Goal: Task Accomplishment & Management: Manage account settings

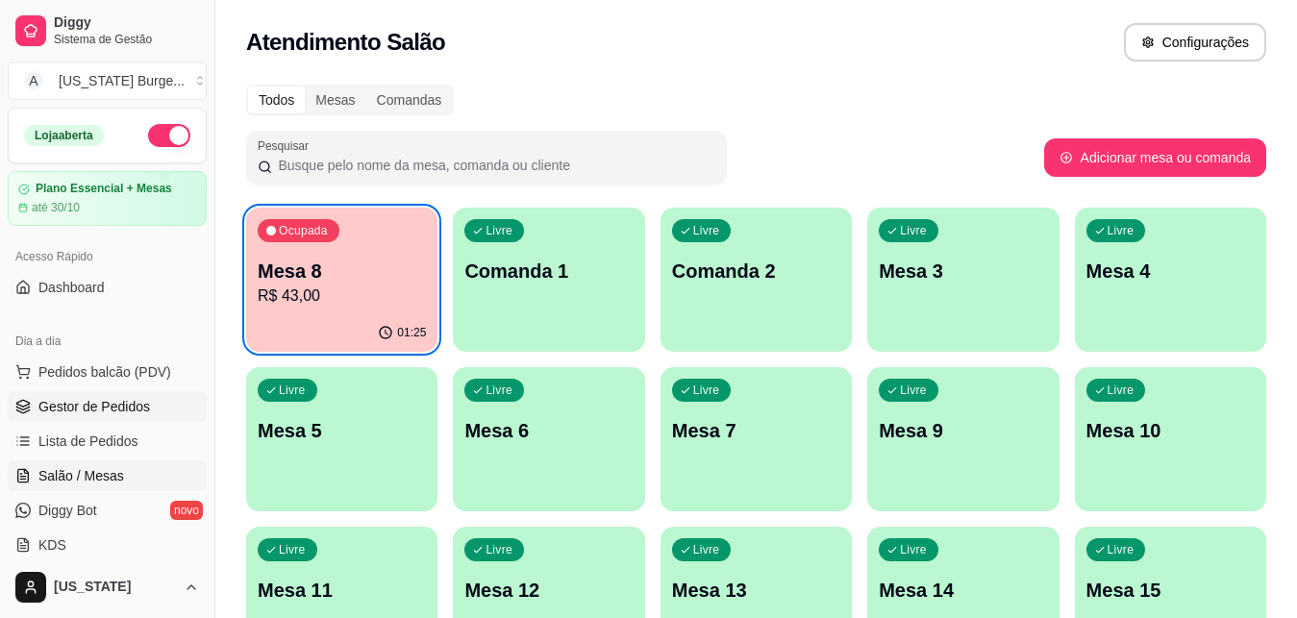
click at [141, 405] on span "Gestor de Pedidos" at bounding box center [94, 406] width 112 height 19
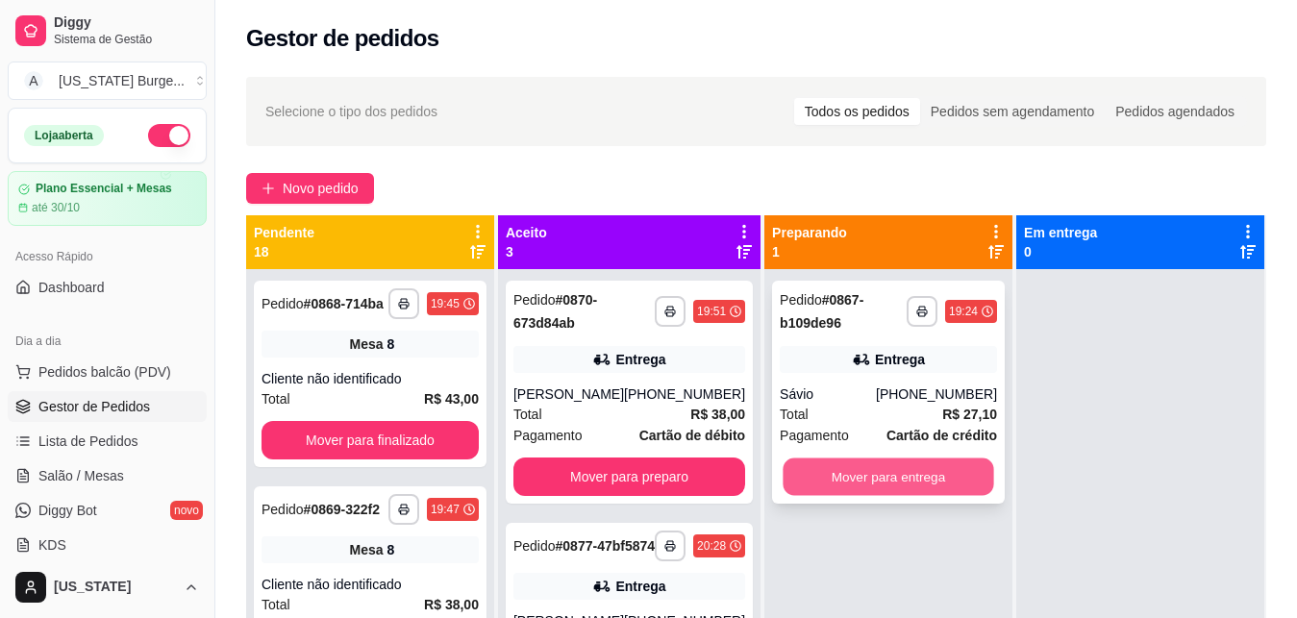
click at [811, 473] on button "Mover para entrega" at bounding box center [888, 478] width 211 height 38
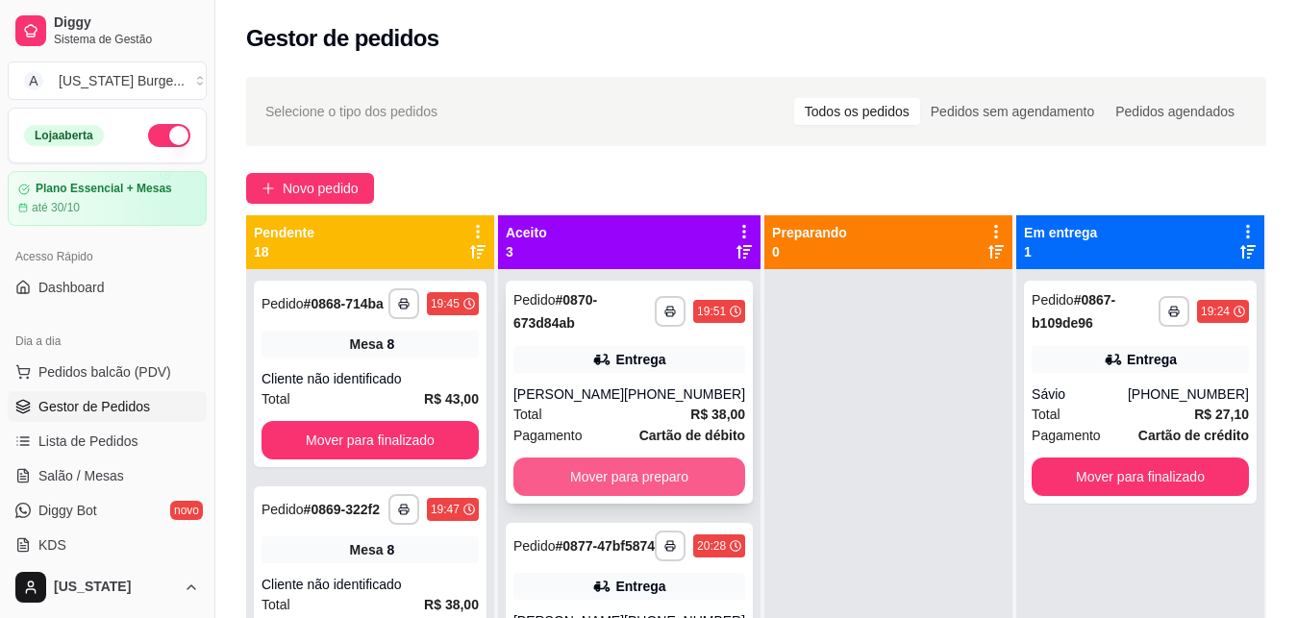
click at [683, 480] on button "Mover para preparo" at bounding box center [629, 477] width 232 height 38
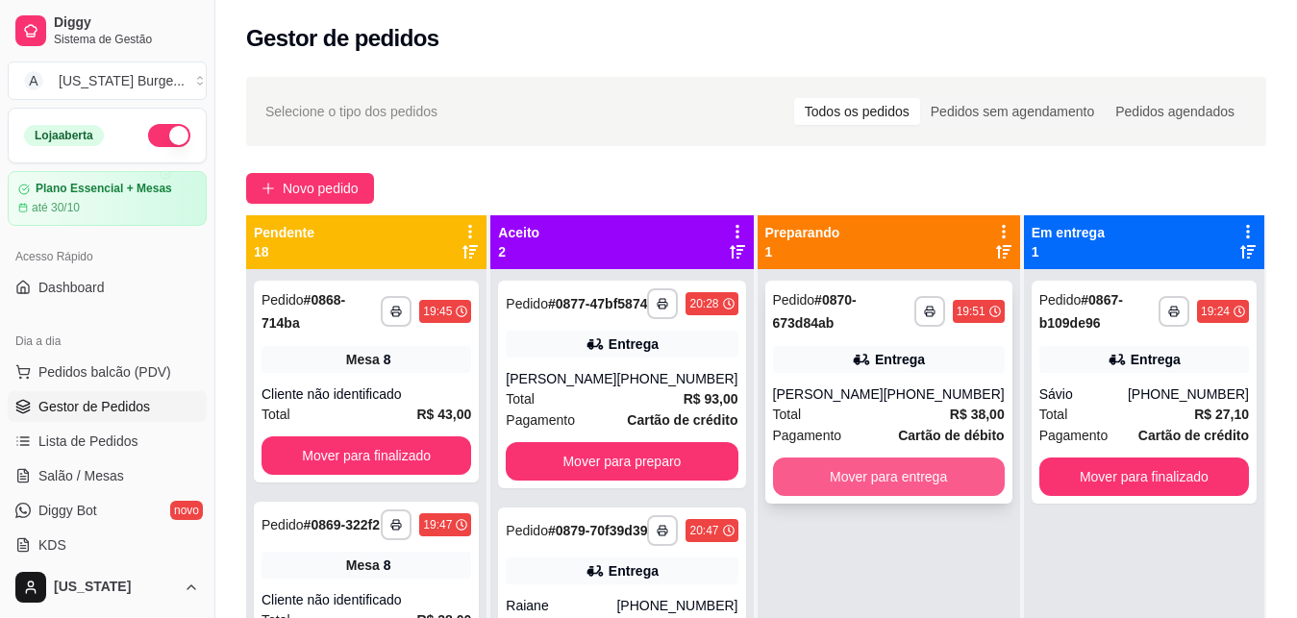
click at [833, 476] on button "Mover para entrega" at bounding box center [889, 477] width 232 height 38
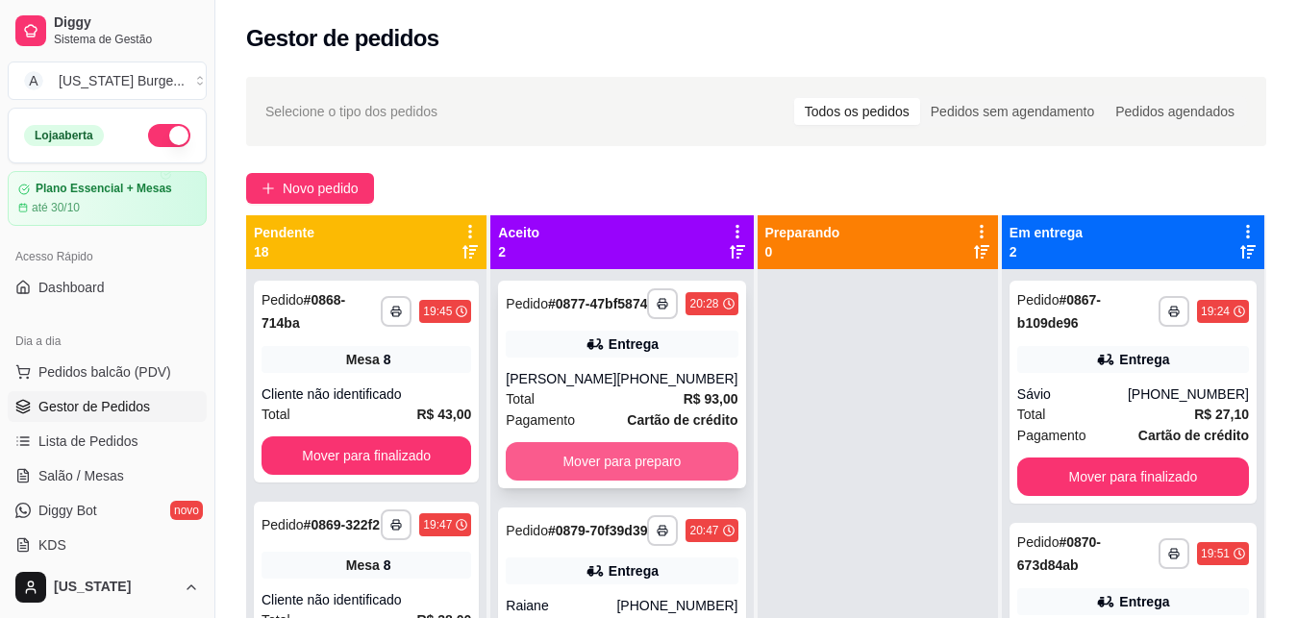
click at [705, 471] on button "Mover para preparo" at bounding box center [622, 461] width 232 height 38
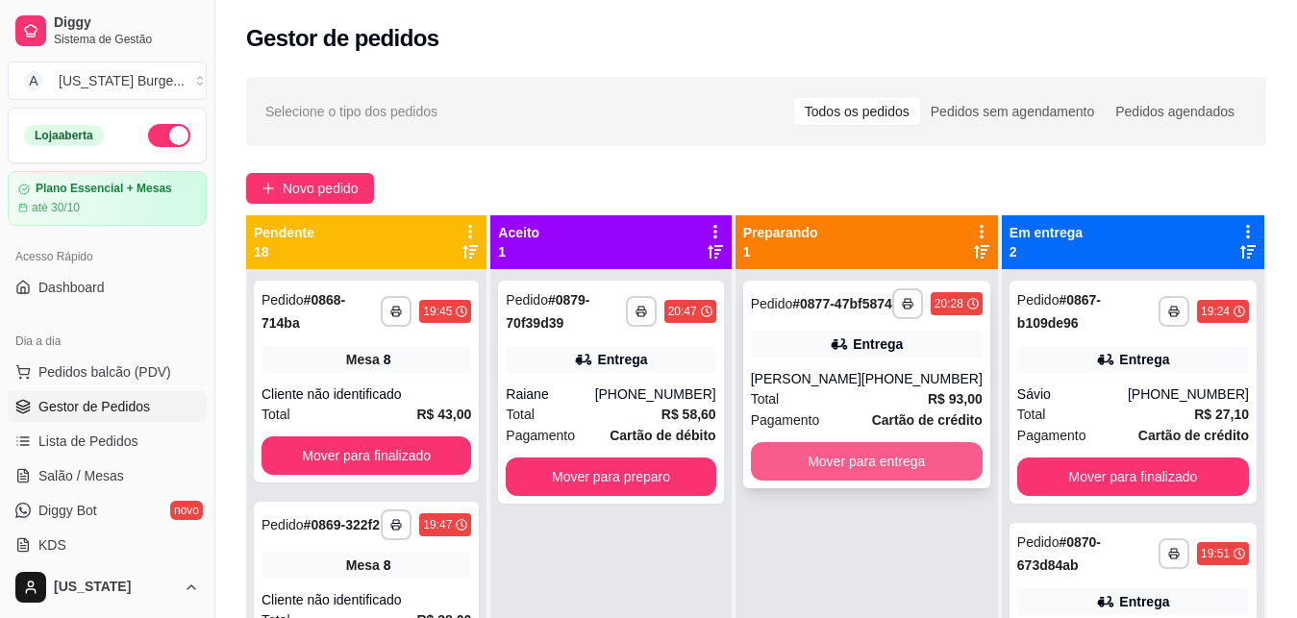
click at [818, 468] on button "Mover para entrega" at bounding box center [867, 461] width 232 height 38
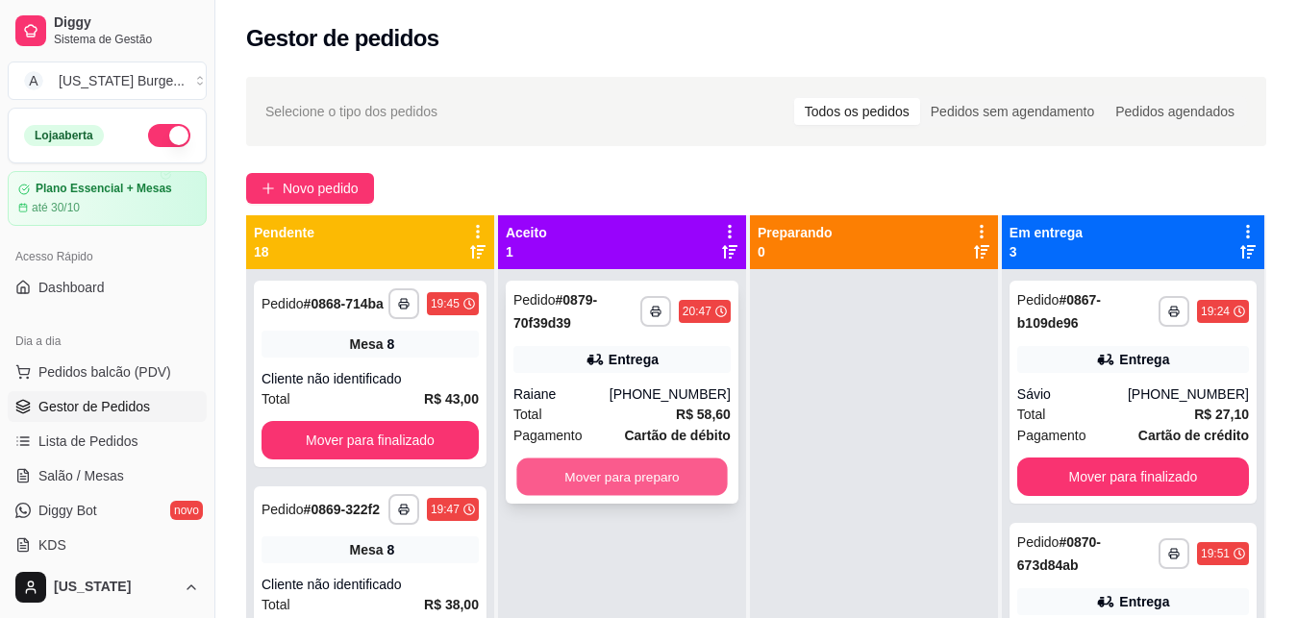
click at [702, 472] on button "Mover para preparo" at bounding box center [621, 478] width 211 height 38
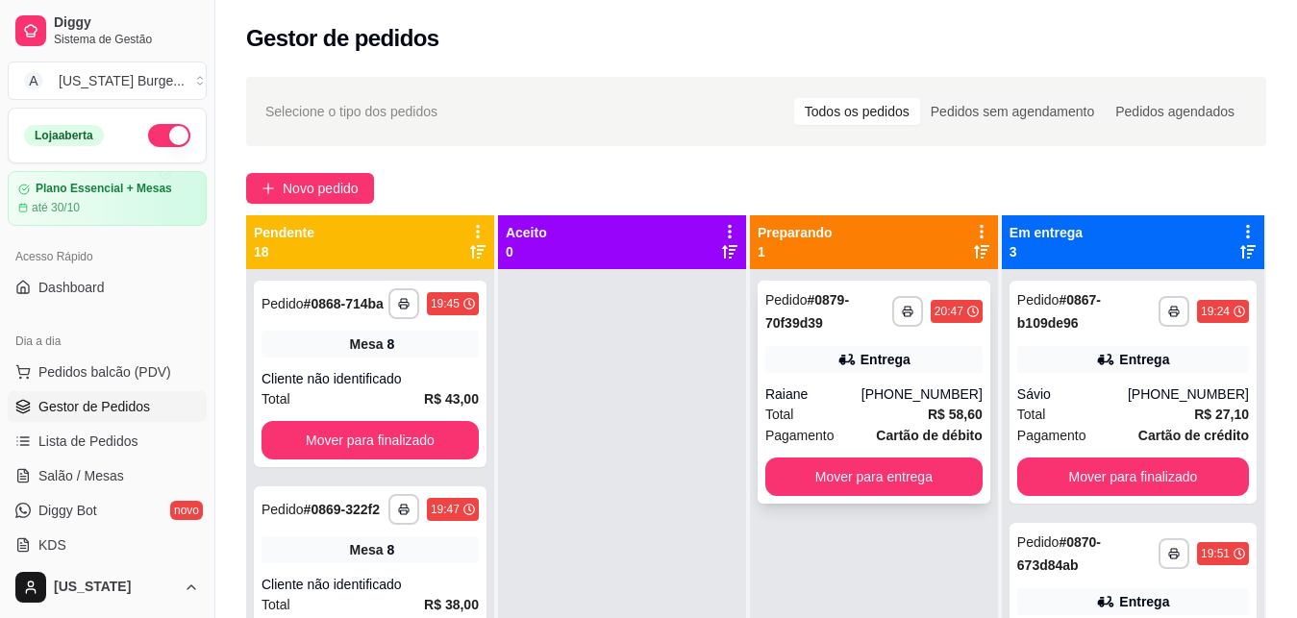
click at [827, 426] on span "Pagamento" at bounding box center [799, 435] width 69 height 21
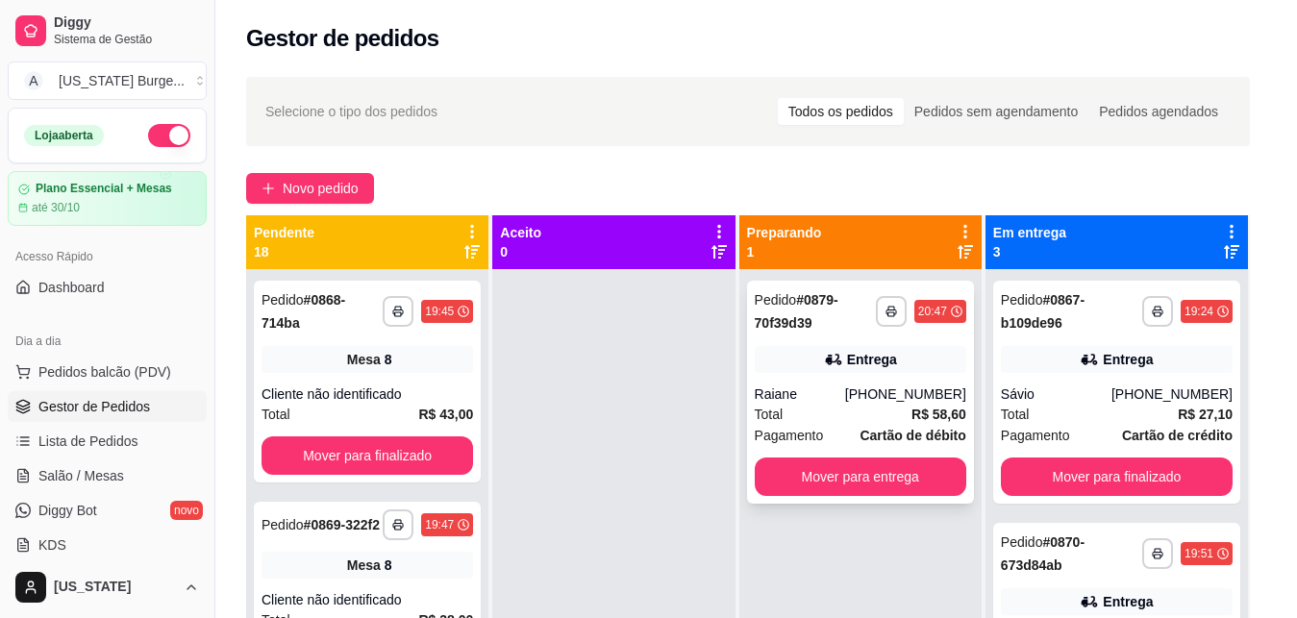
click at [826, 425] on div "feito há 64 minutos Horário do pedido [DATE] 20:47 Status do pedido PREPARANDO …" at bounding box center [648, 306] width 514 height 362
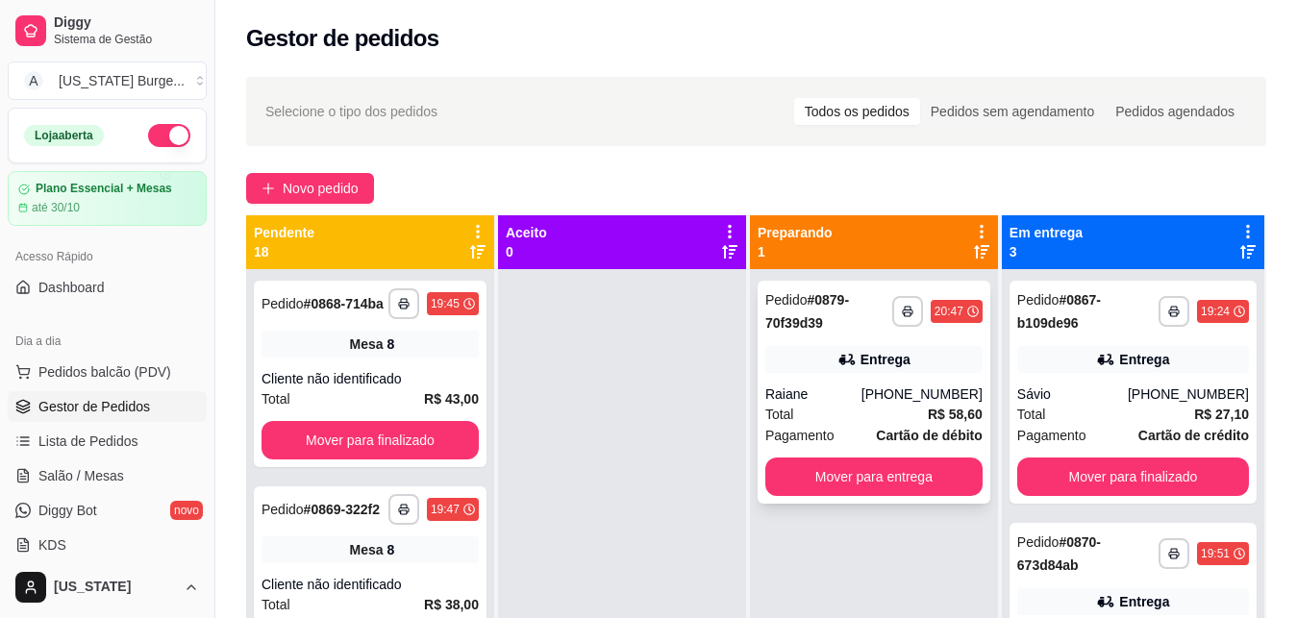
click at [827, 388] on div "Raiane" at bounding box center [813, 394] width 96 height 19
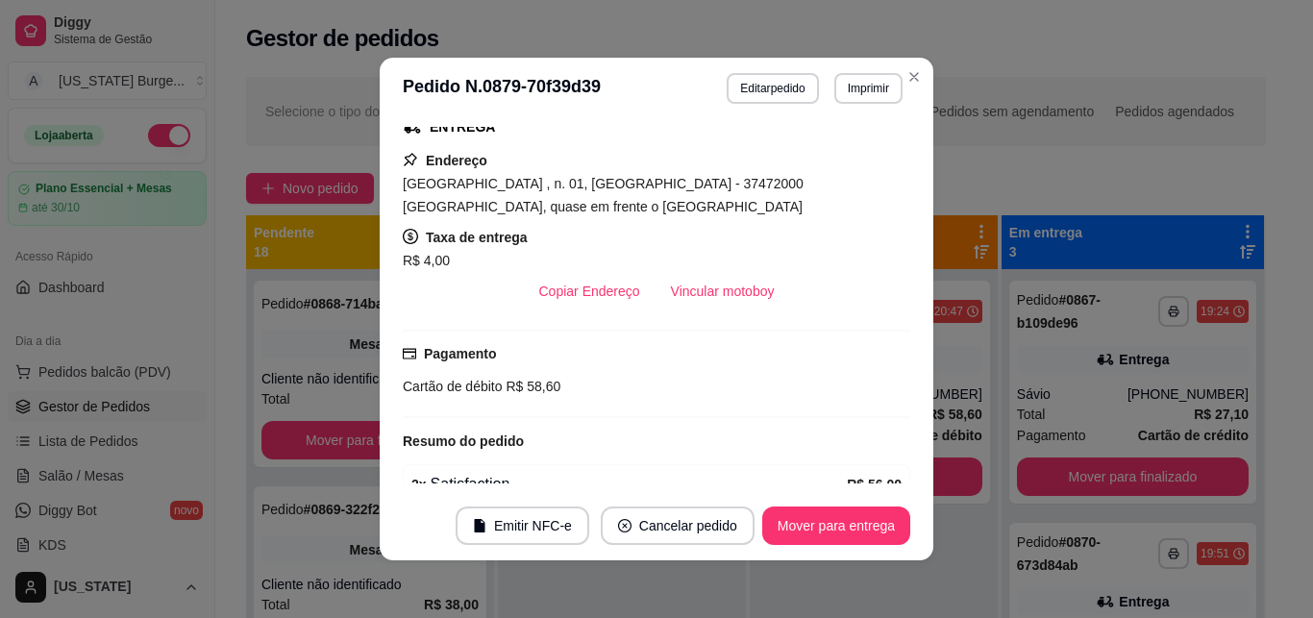
scroll to position [319, 0]
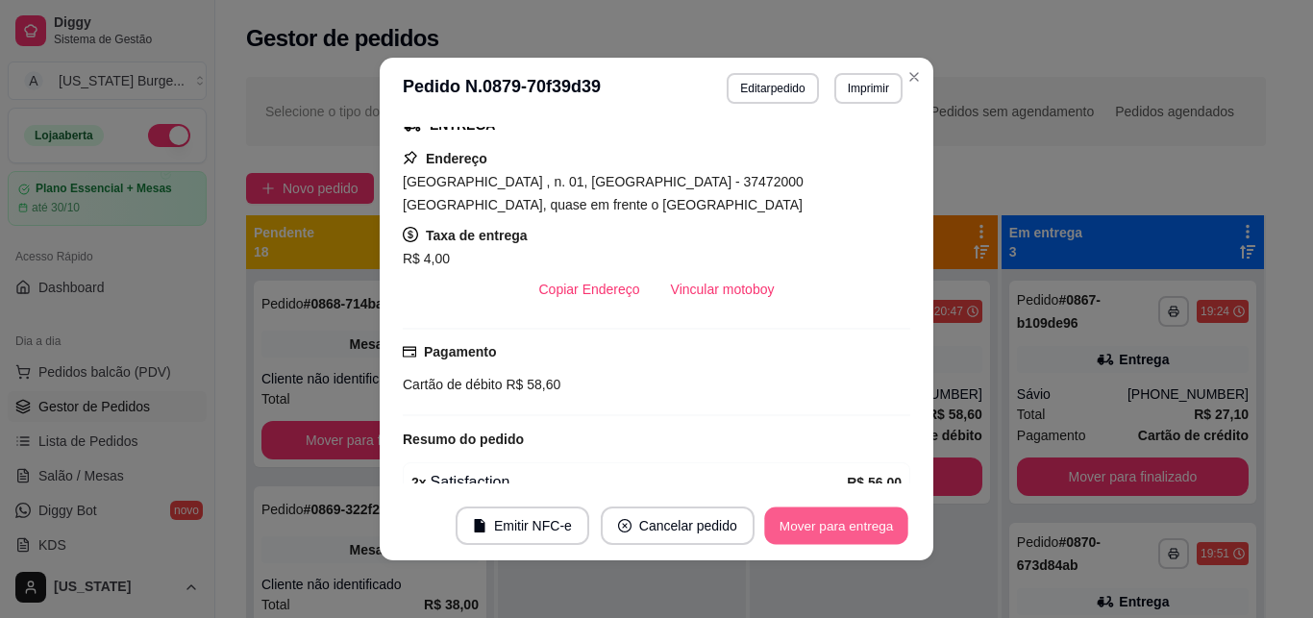
click at [830, 515] on button "Mover para entrega" at bounding box center [836, 527] width 144 height 38
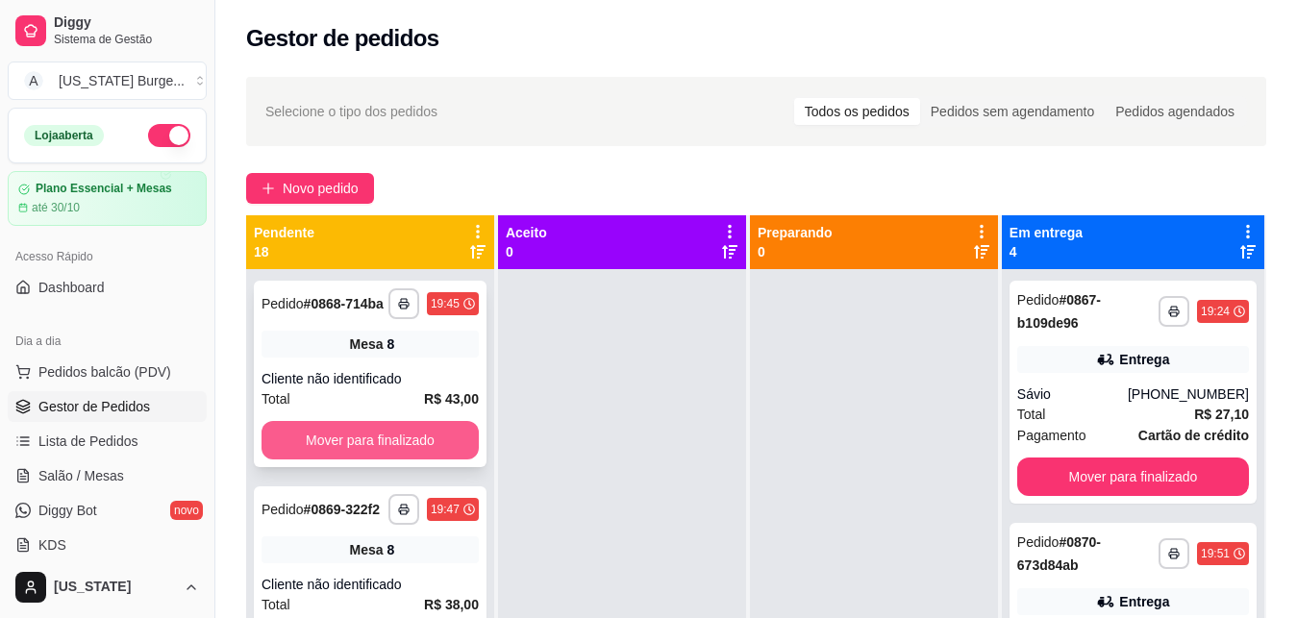
click at [363, 447] on button "Mover para finalizado" at bounding box center [370, 440] width 217 height 38
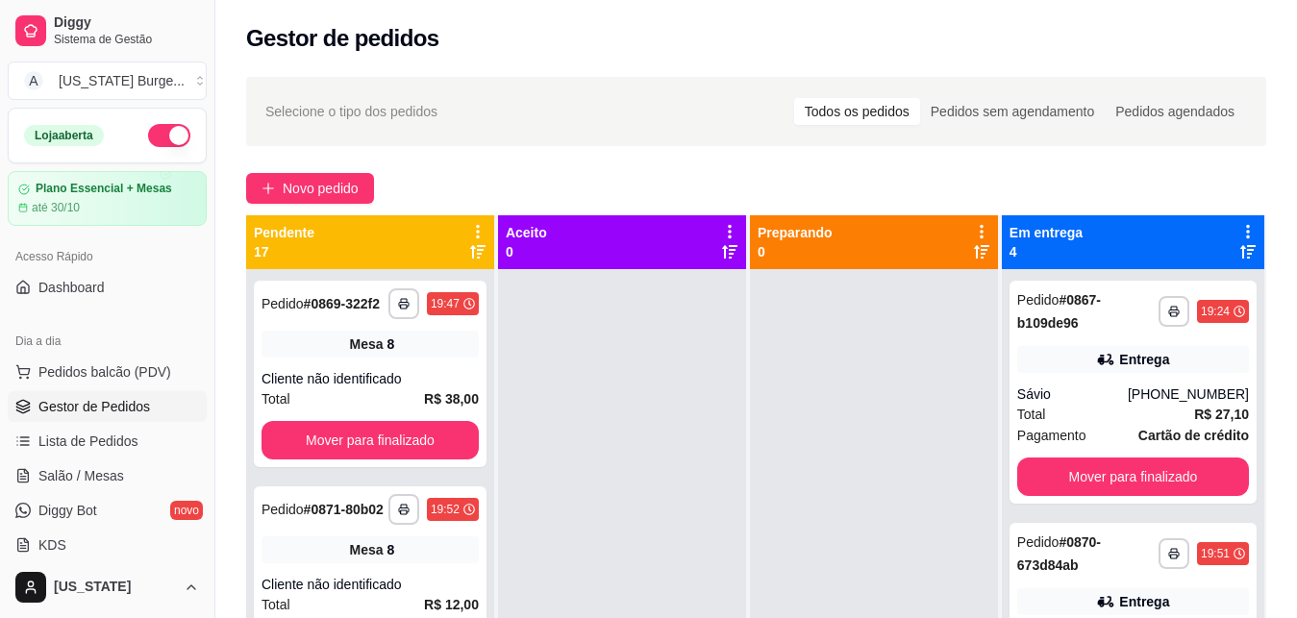
click at [363, 447] on button "Mover para finalizado" at bounding box center [370, 440] width 217 height 38
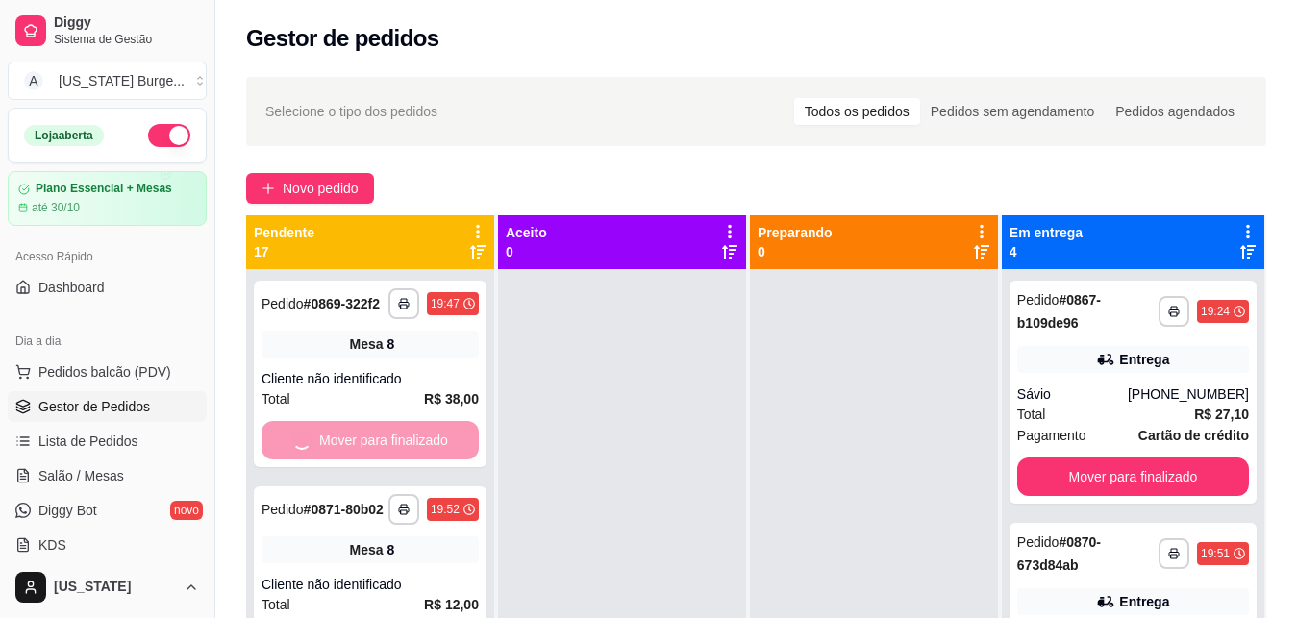
click at [363, 447] on button "Mover para finalizado" at bounding box center [369, 441] width 211 height 38
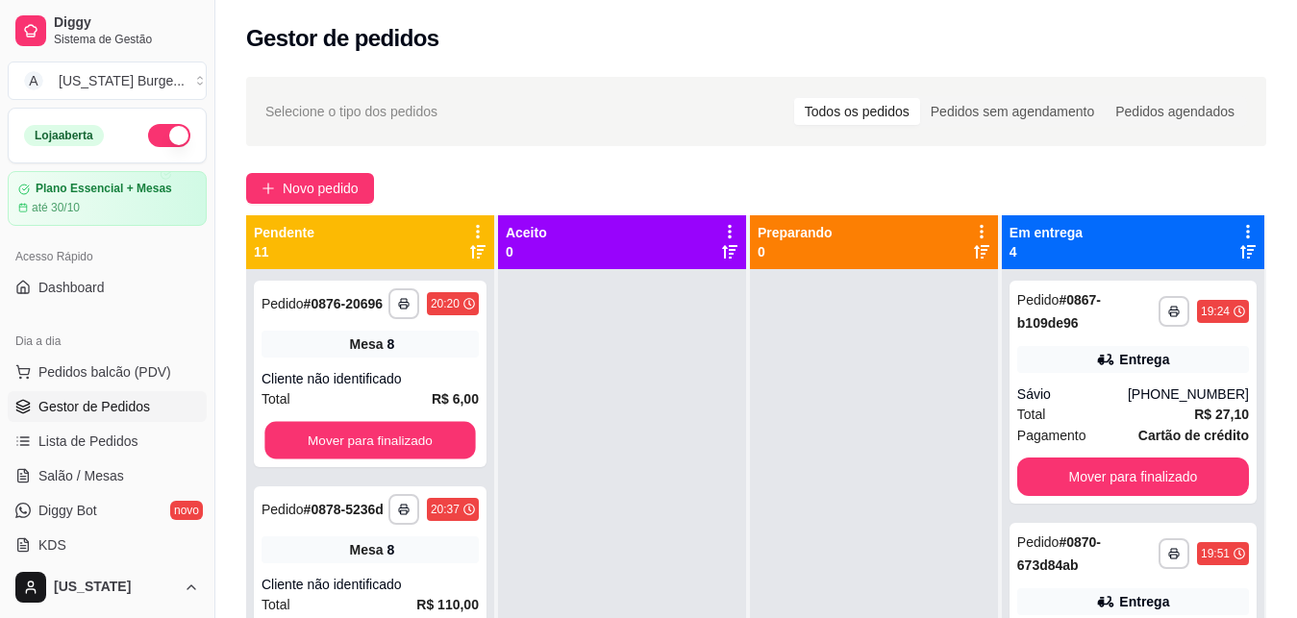
click at [363, 447] on button "Mover para finalizado" at bounding box center [369, 441] width 211 height 38
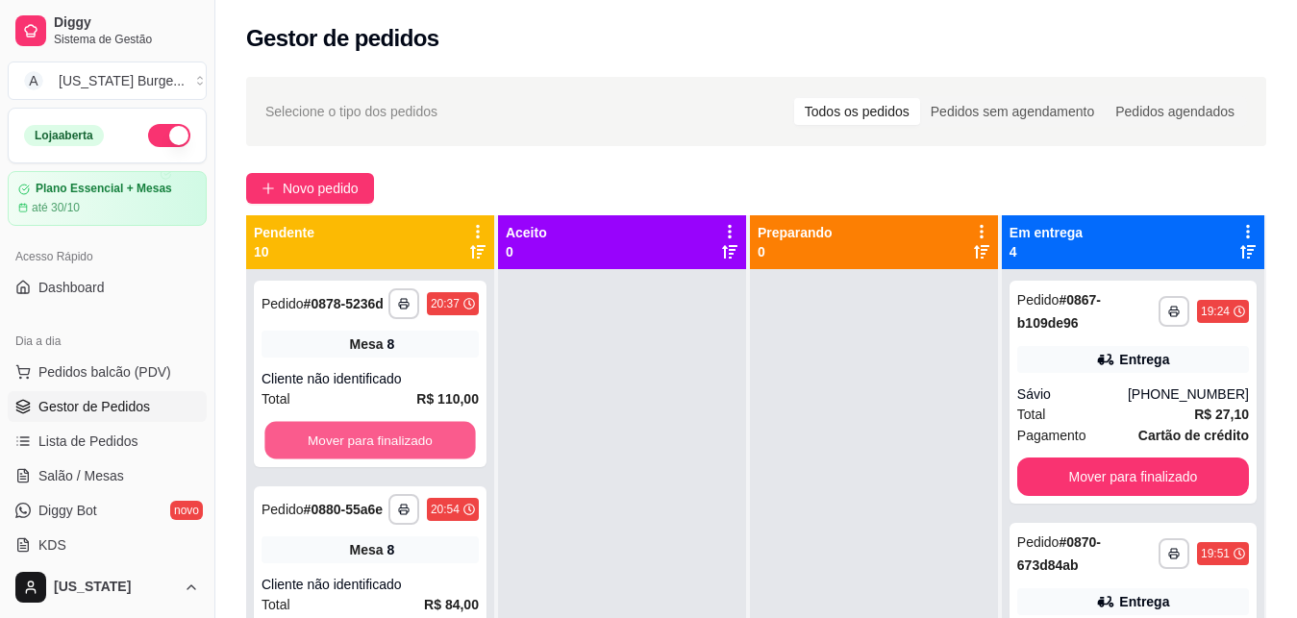
click at [363, 446] on button "Mover para finalizado" at bounding box center [369, 441] width 211 height 38
click at [363, 444] on button "Mover para finalizado" at bounding box center [369, 441] width 211 height 38
click at [363, 443] on button "Mover para finalizado" at bounding box center [369, 441] width 211 height 38
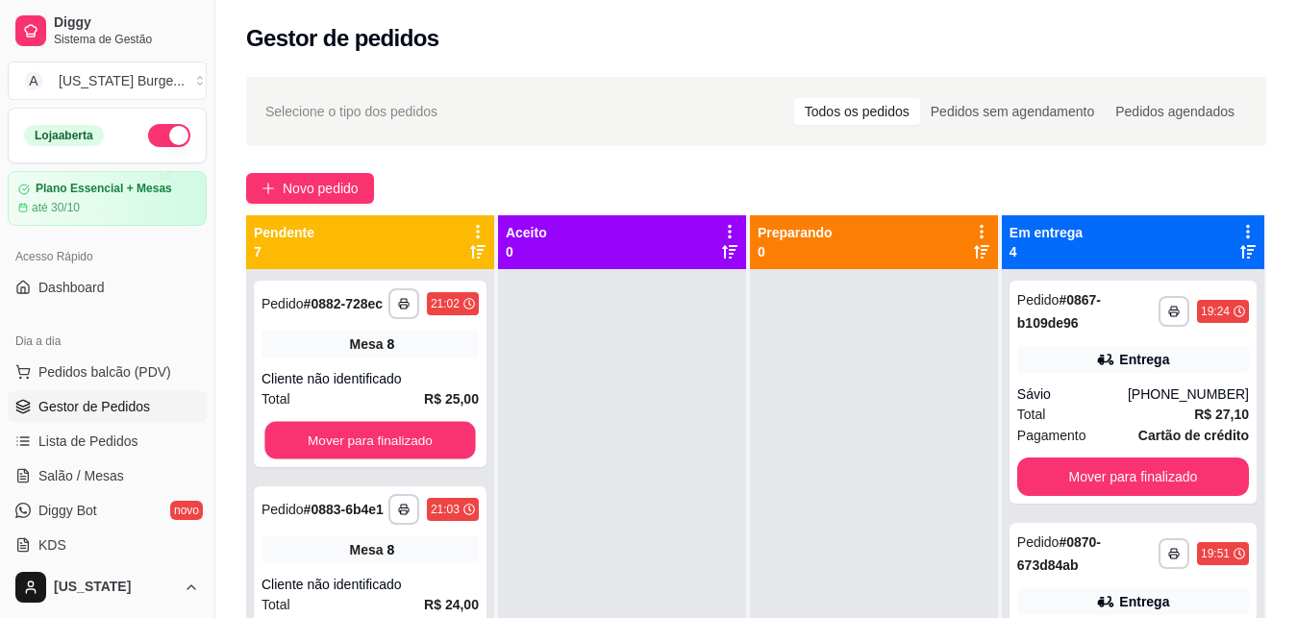
click at [363, 444] on button "Mover para finalizado" at bounding box center [369, 441] width 211 height 38
click at [363, 445] on button "Mover para finalizado" at bounding box center [369, 441] width 211 height 38
click at [363, 445] on button "Mover para finalizado" at bounding box center [370, 440] width 217 height 38
click at [363, 446] on button "Mover para finalizado" at bounding box center [369, 441] width 211 height 38
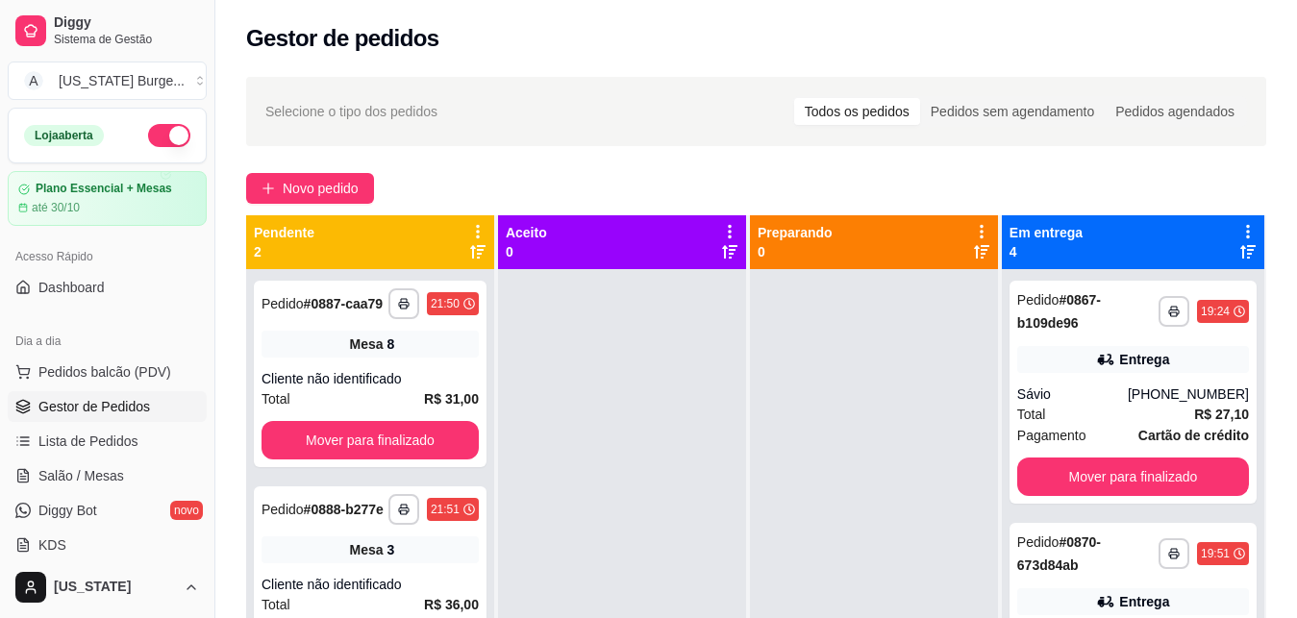
click at [363, 446] on button "Mover para finalizado" at bounding box center [370, 440] width 217 height 38
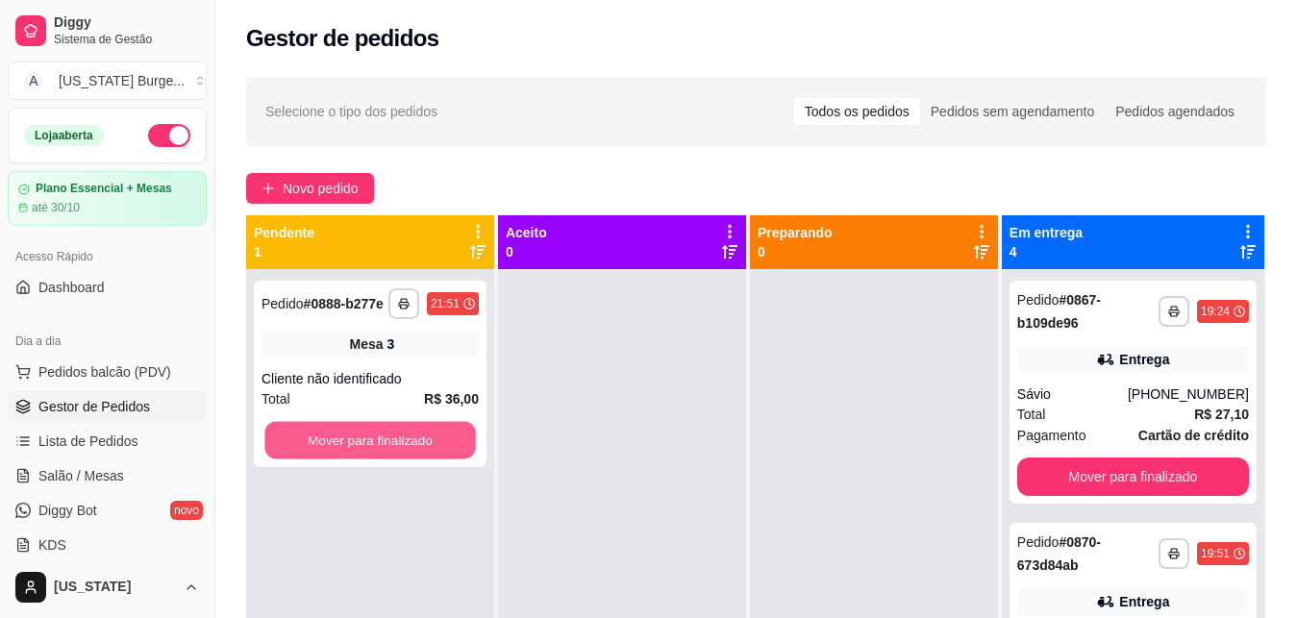
click at [363, 446] on button "Mover para finalizado" at bounding box center [369, 441] width 211 height 38
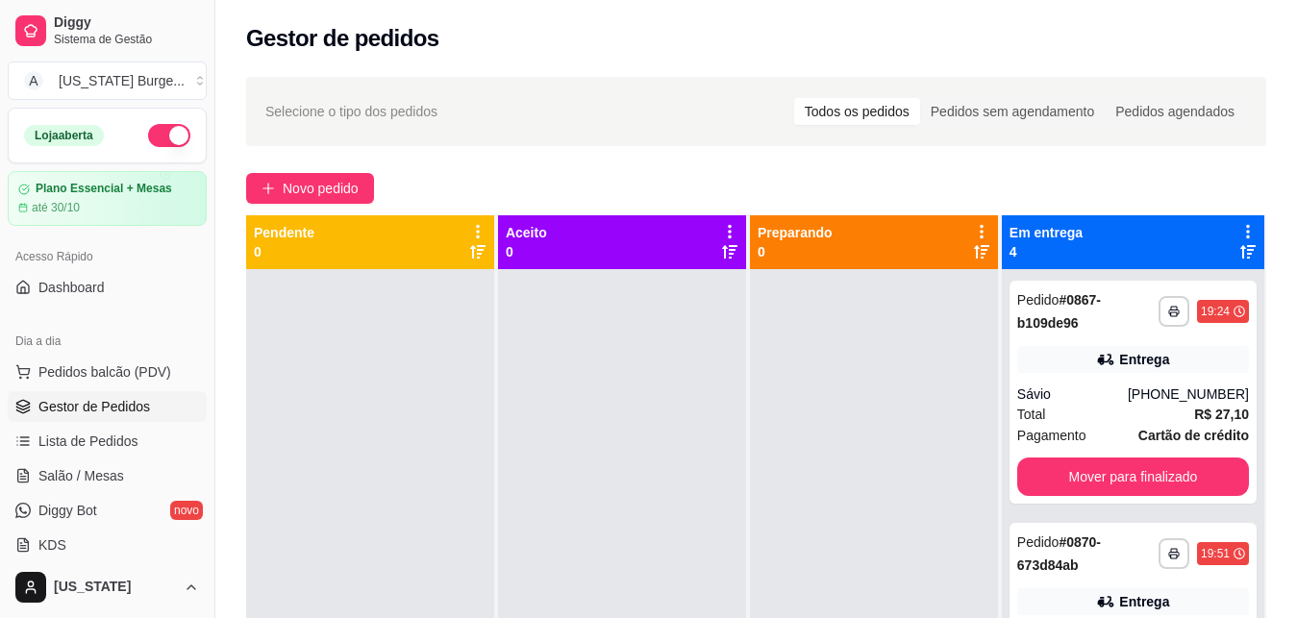
click at [363, 445] on div at bounding box center [370, 578] width 248 height 618
click at [1082, 486] on button "Mover para finalizado" at bounding box center [1133, 477] width 232 height 38
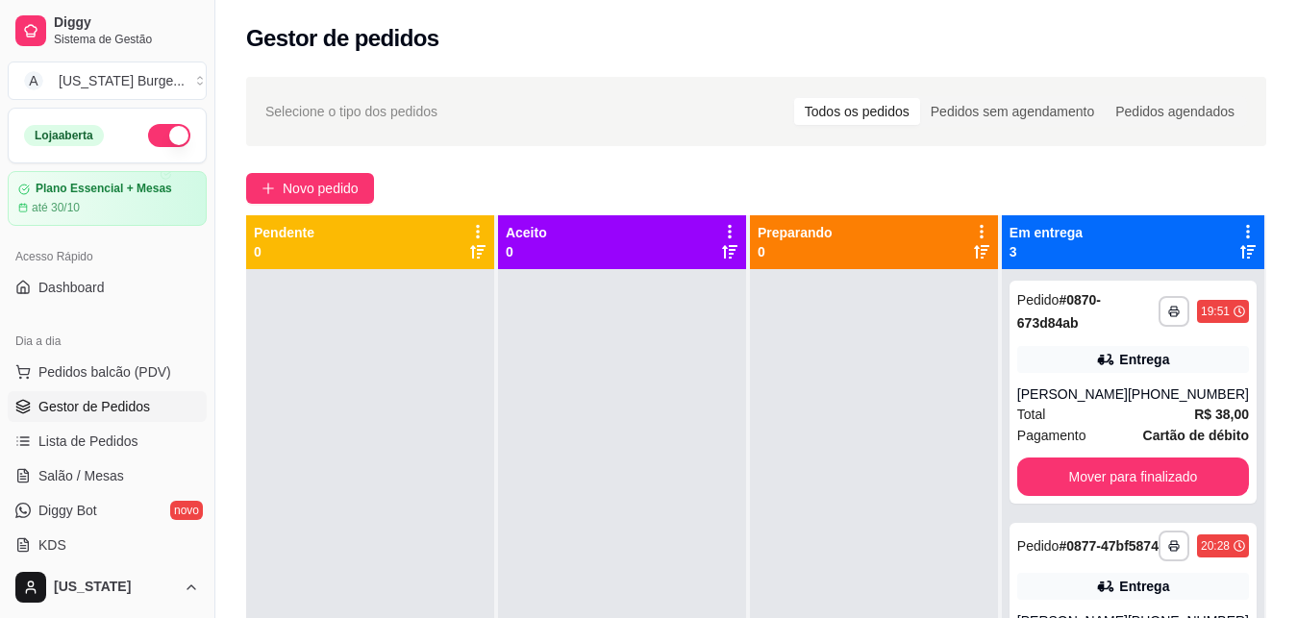
click at [1083, 486] on button "Mover para finalizado" at bounding box center [1133, 477] width 232 height 38
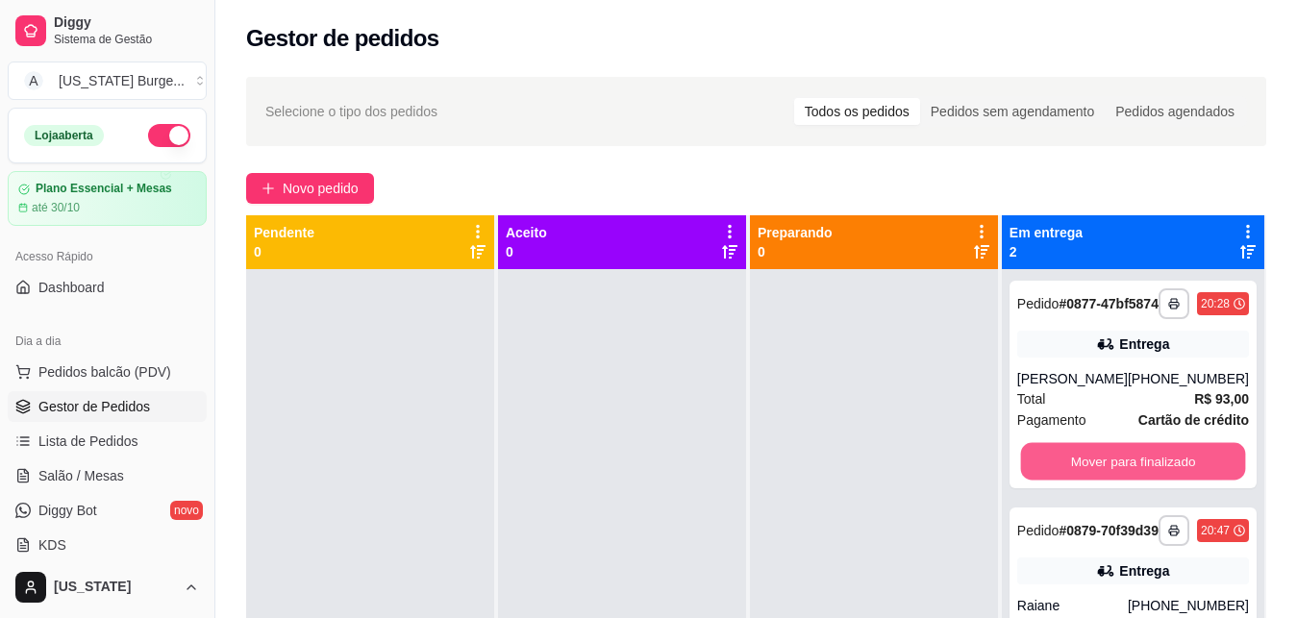
click at [1083, 481] on button "Mover para finalizado" at bounding box center [1132, 462] width 225 height 38
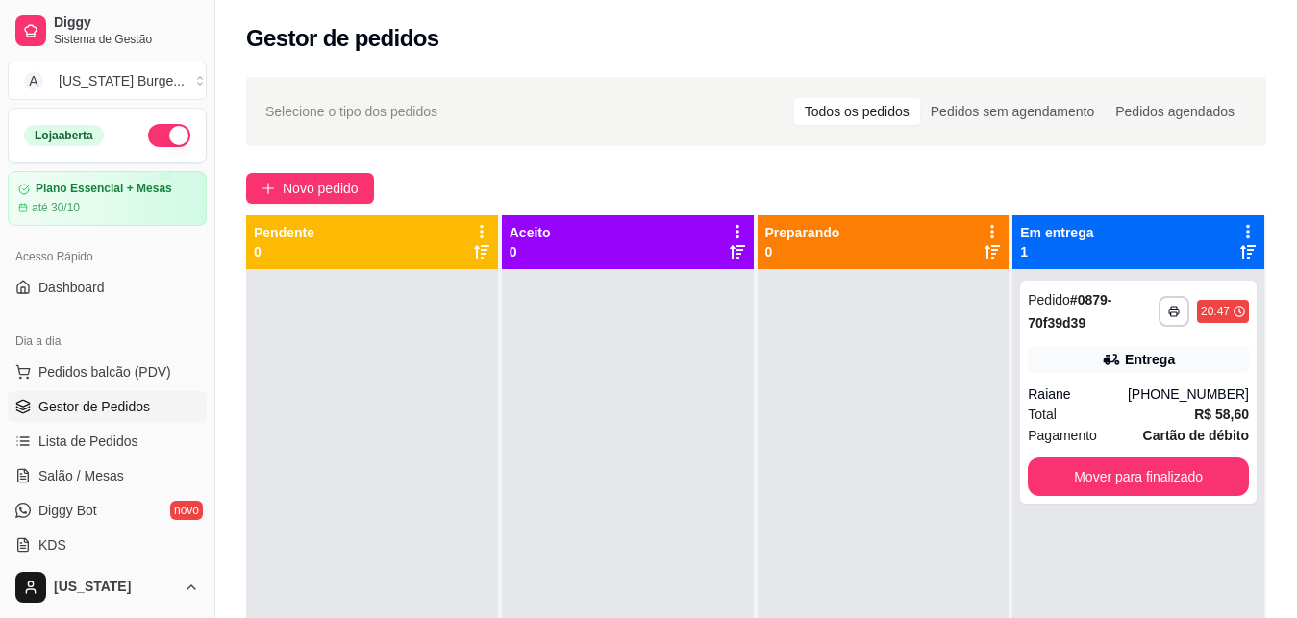
click at [1083, 486] on button "Mover para finalizado" at bounding box center [1138, 477] width 221 height 38
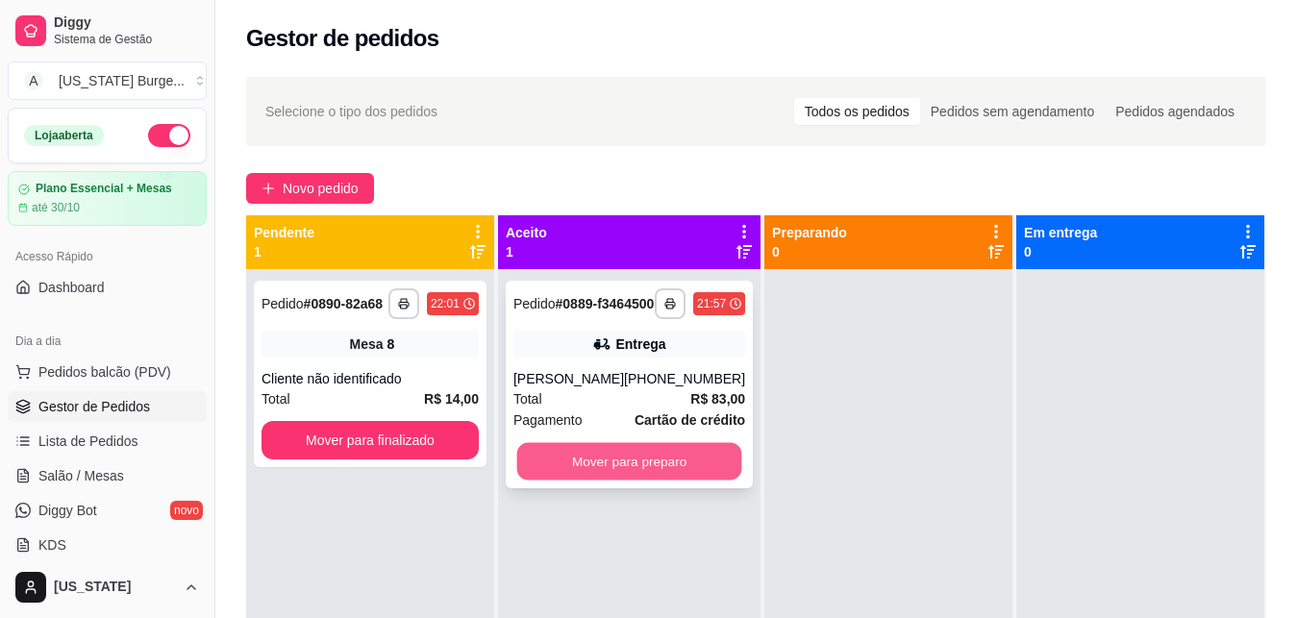
click at [623, 481] on button "Mover para preparo" at bounding box center [629, 462] width 225 height 38
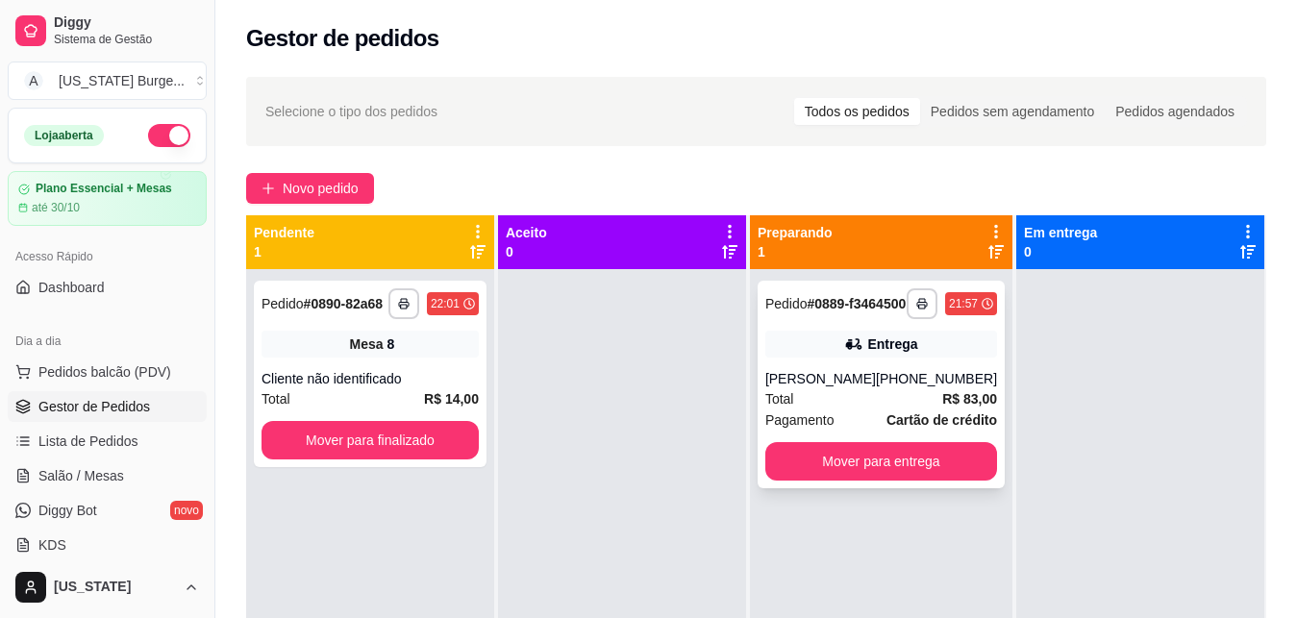
click at [851, 388] on div "[PERSON_NAME]" at bounding box center [820, 378] width 111 height 19
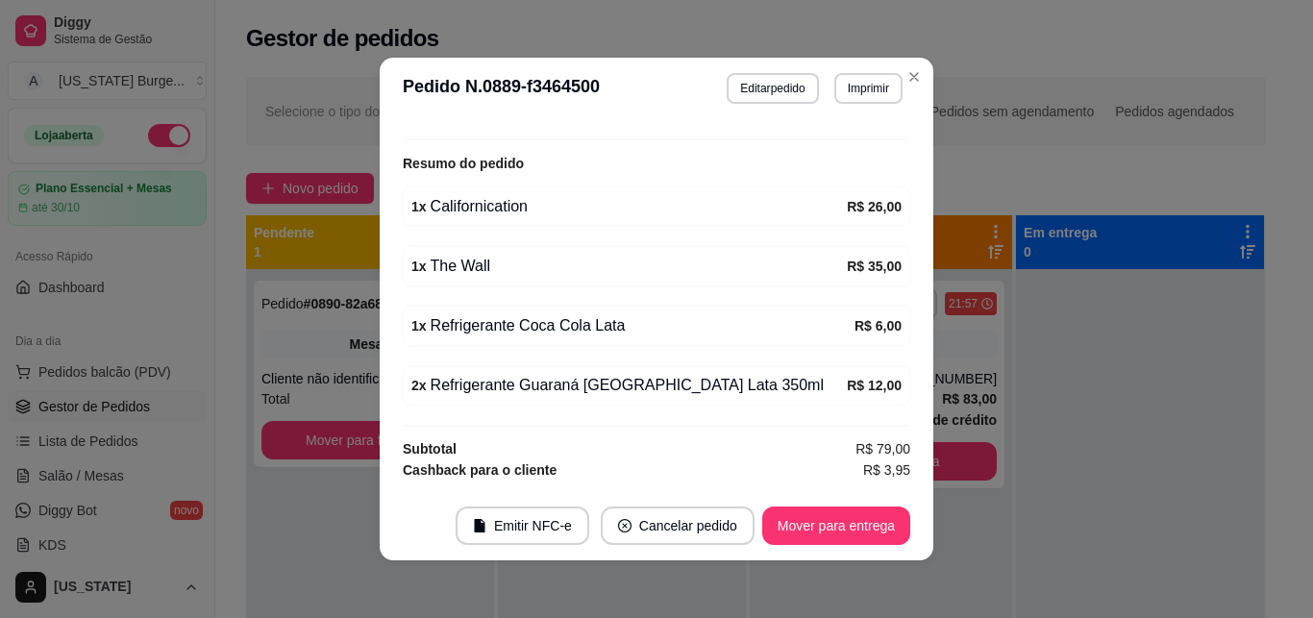
scroll to position [590, 0]
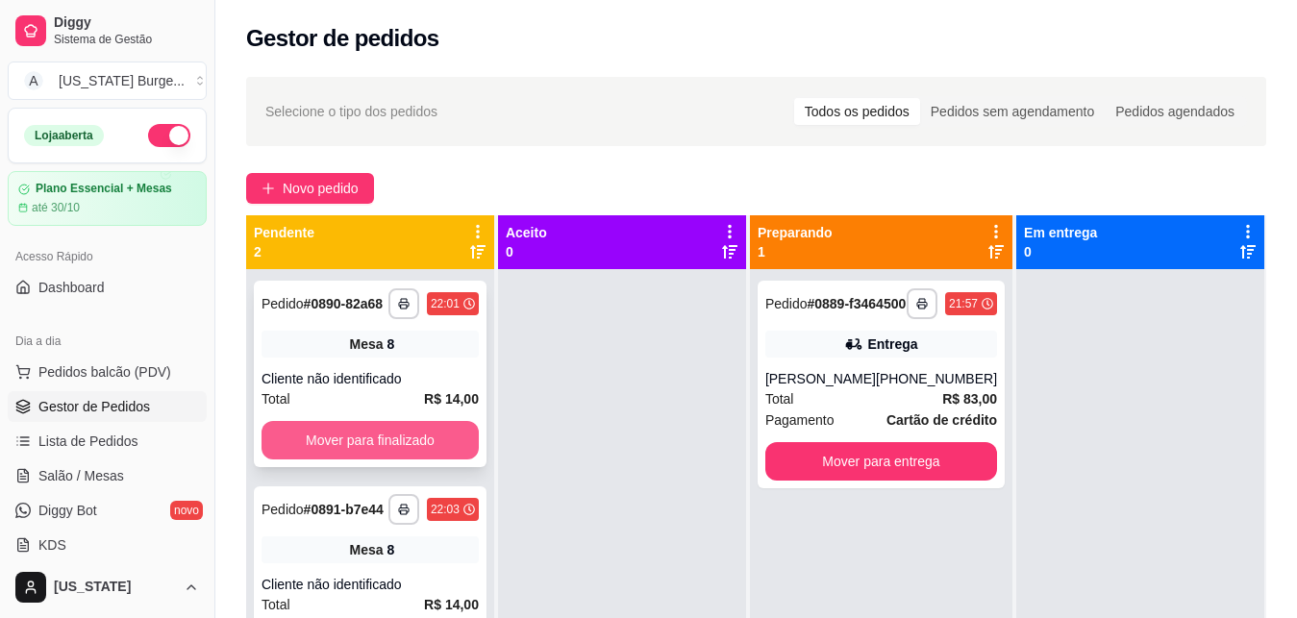
click at [403, 447] on button "Mover para finalizado" at bounding box center [370, 440] width 217 height 38
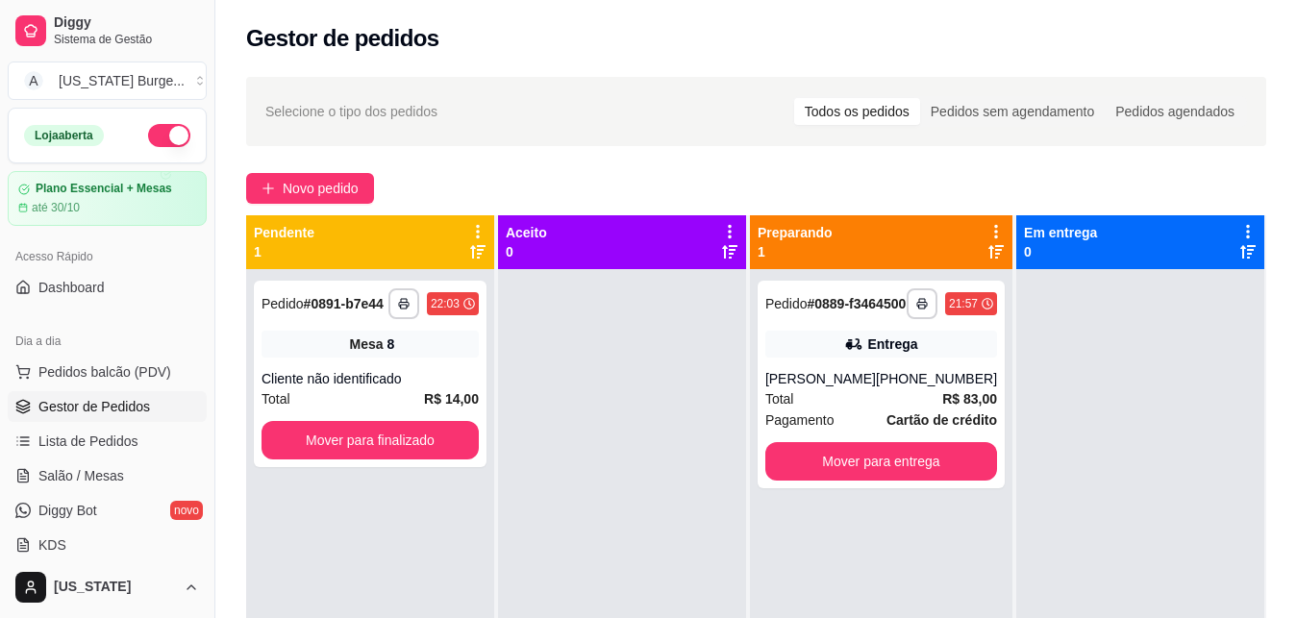
click at [403, 447] on button "Mover para finalizado" at bounding box center [370, 440] width 217 height 38
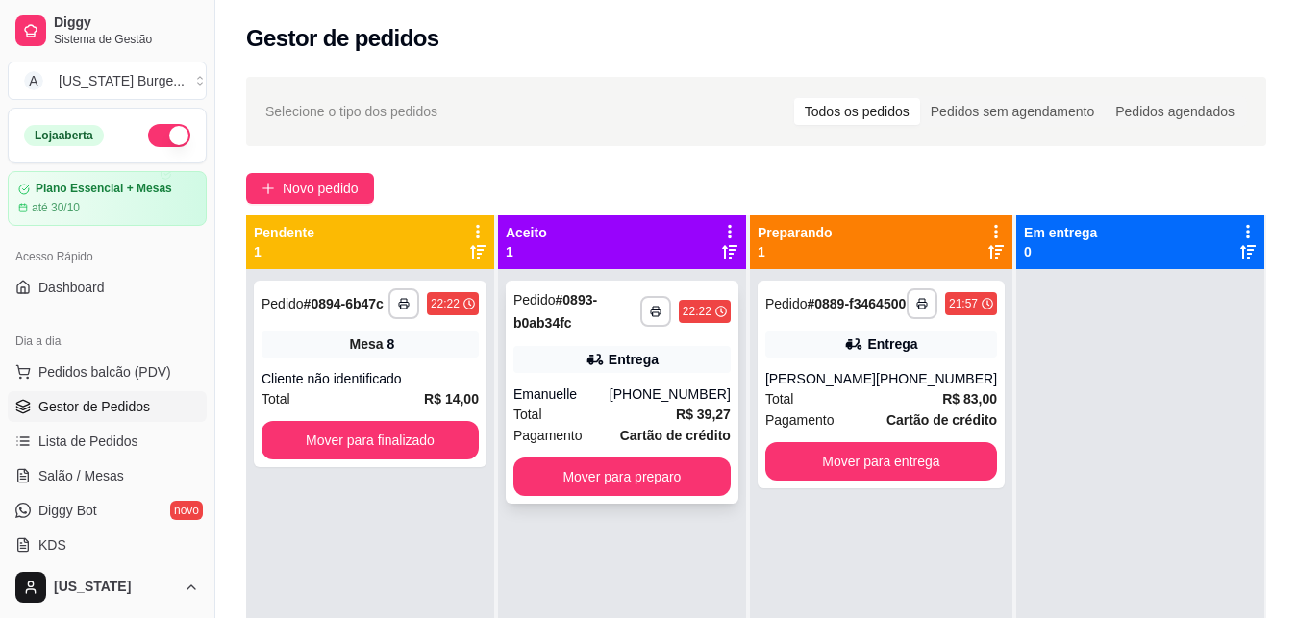
click at [569, 427] on span "Pagamento" at bounding box center [547, 435] width 69 height 21
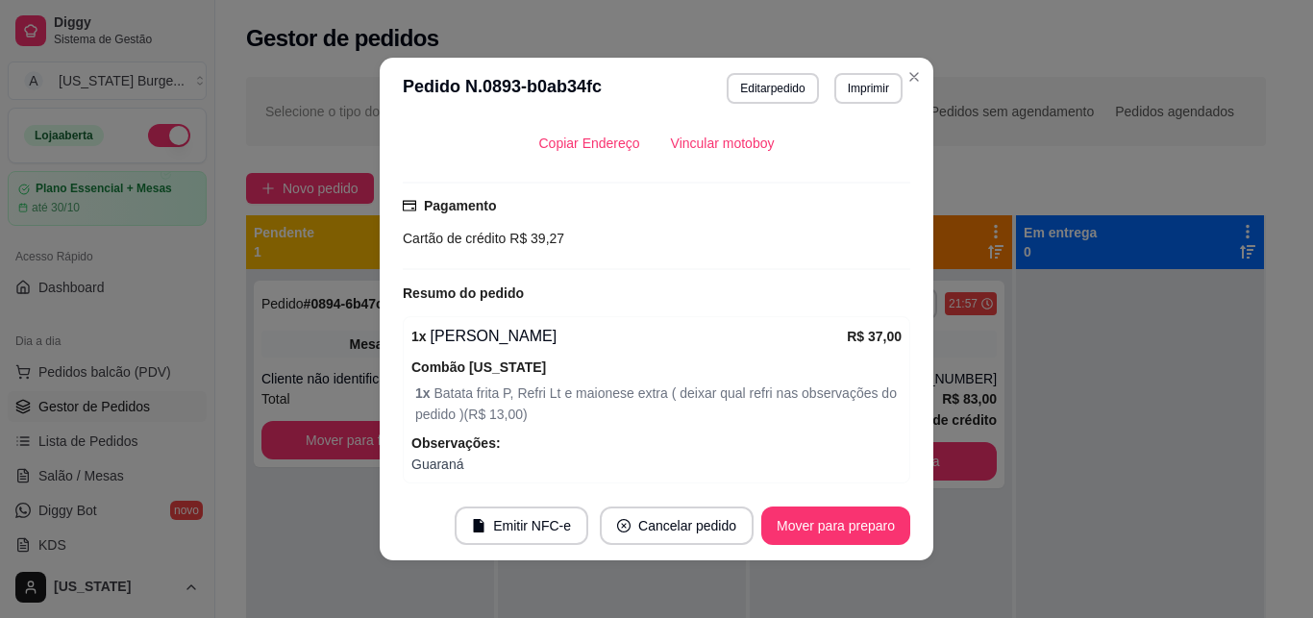
scroll to position [468, 0]
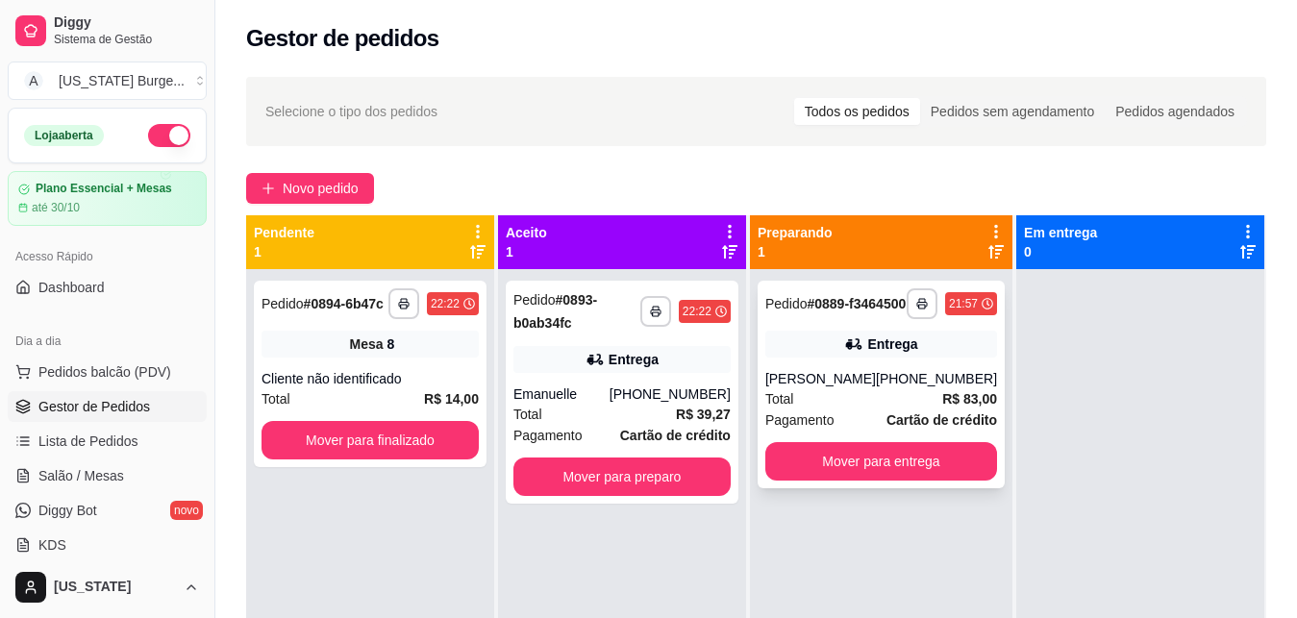
click at [863, 385] on div "[PERSON_NAME]" at bounding box center [820, 378] width 111 height 19
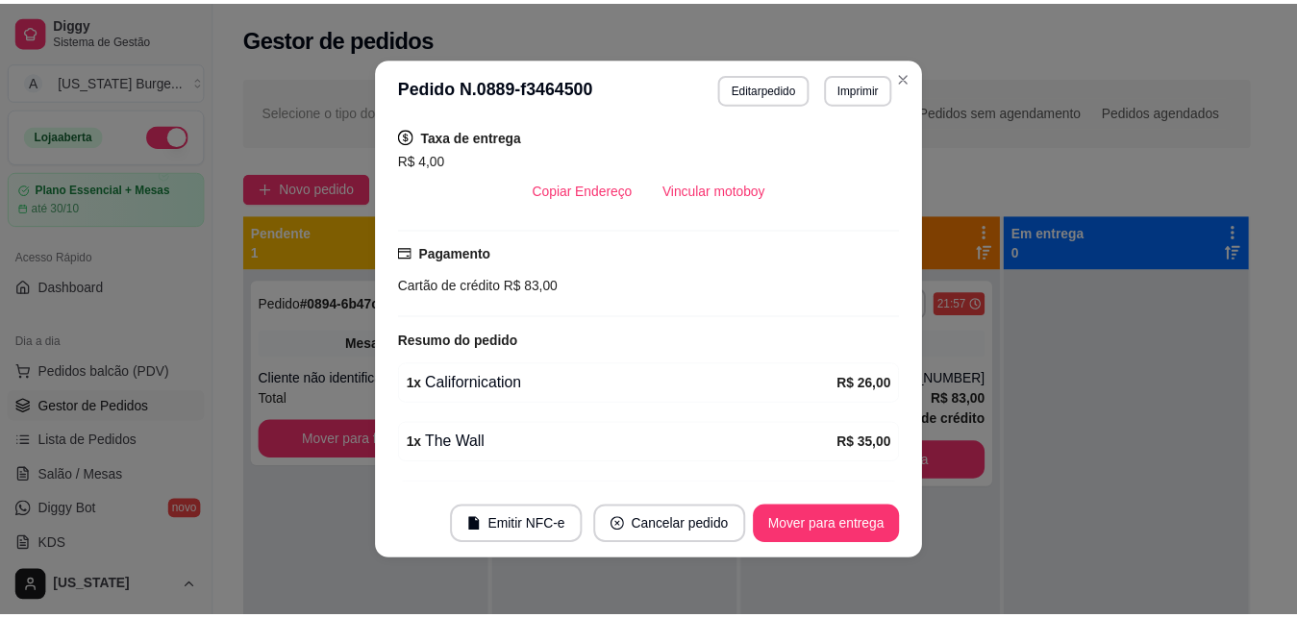
scroll to position [0, 0]
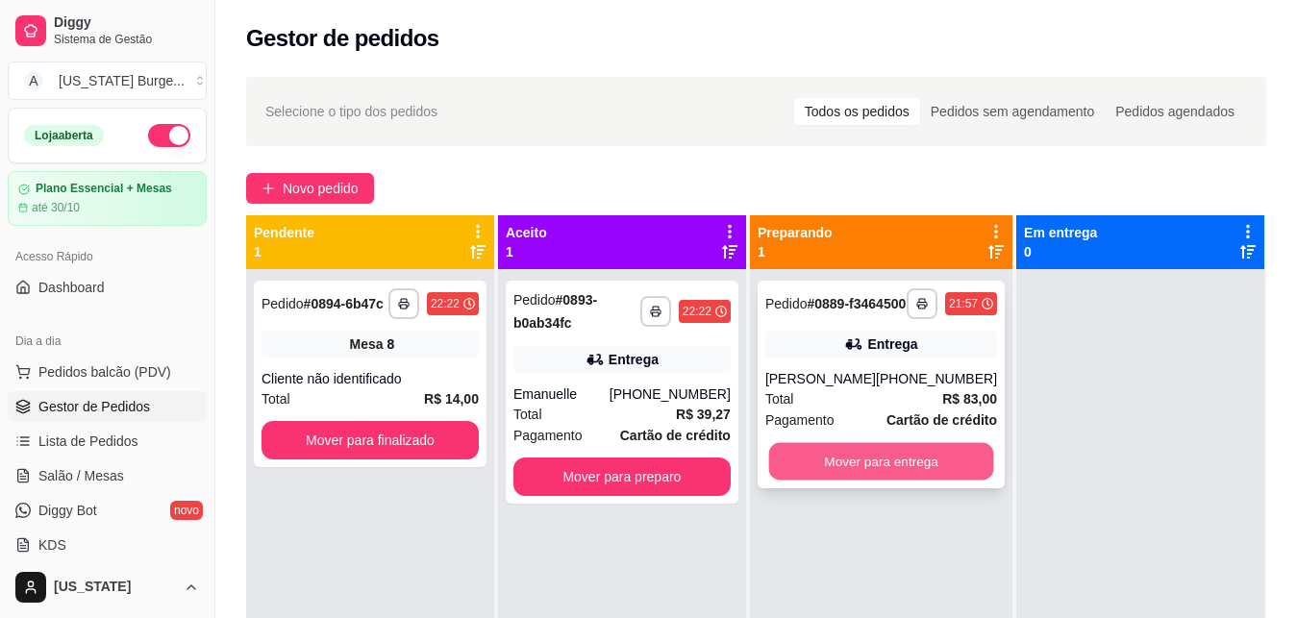
click at [817, 481] on button "Mover para entrega" at bounding box center [880, 462] width 225 height 38
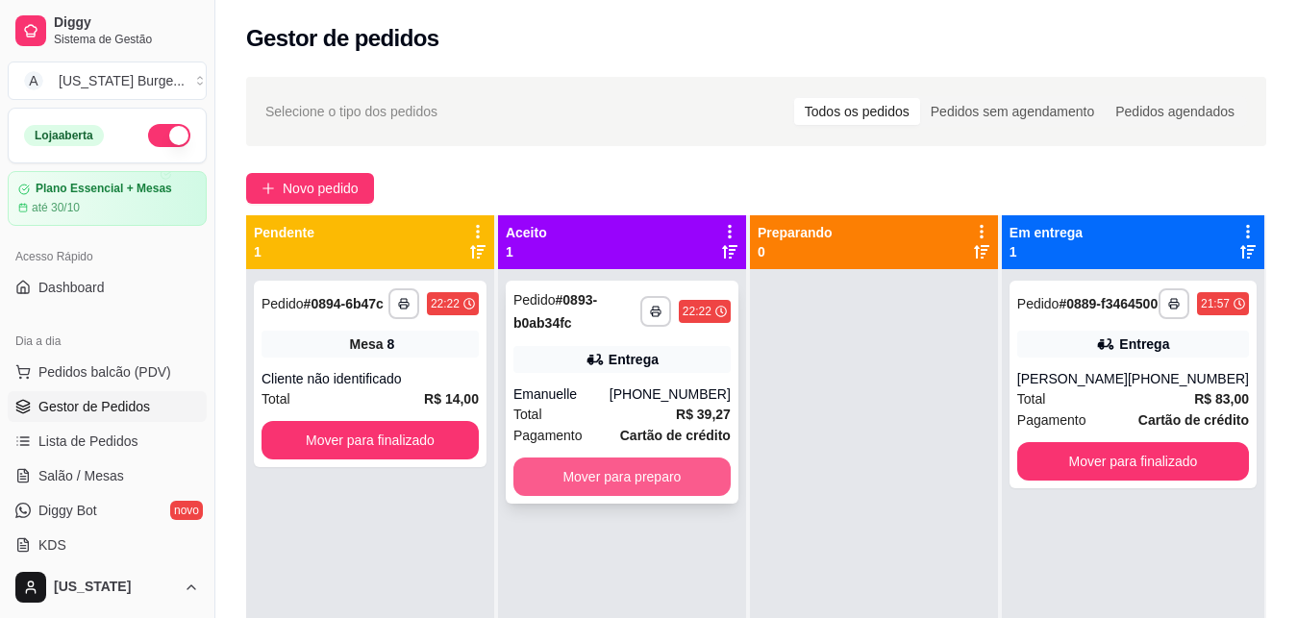
click at [669, 478] on button "Mover para preparo" at bounding box center [621, 477] width 217 height 38
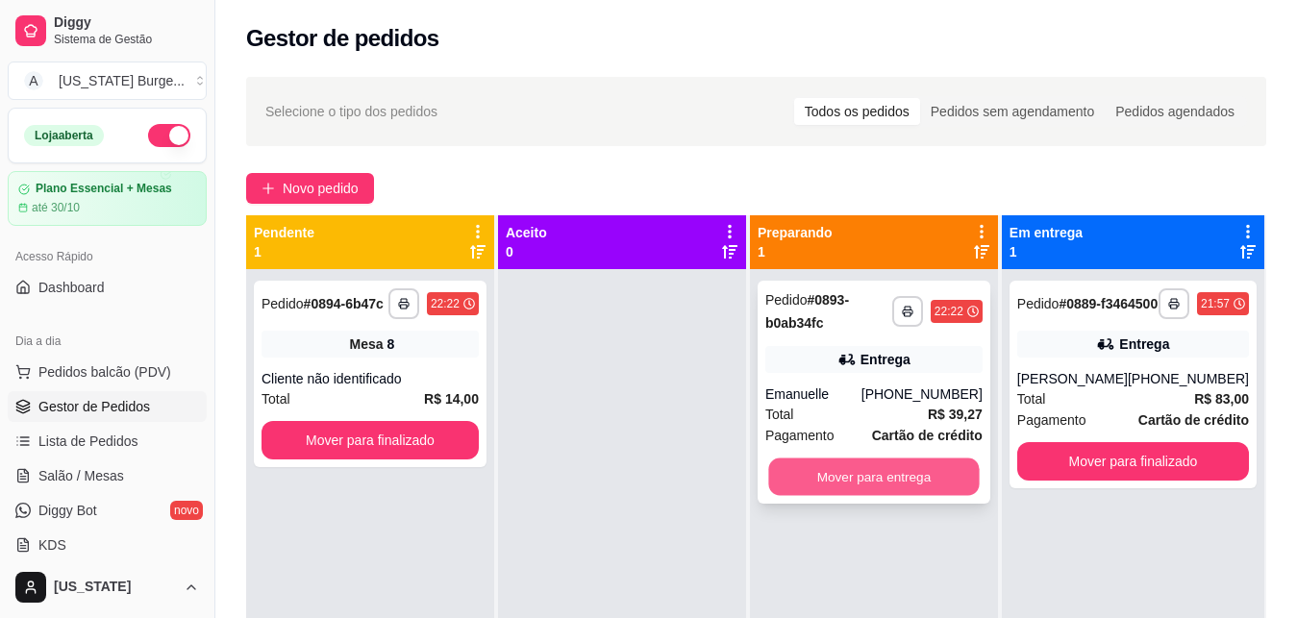
click at [802, 478] on button "Mover para entrega" at bounding box center [873, 478] width 211 height 38
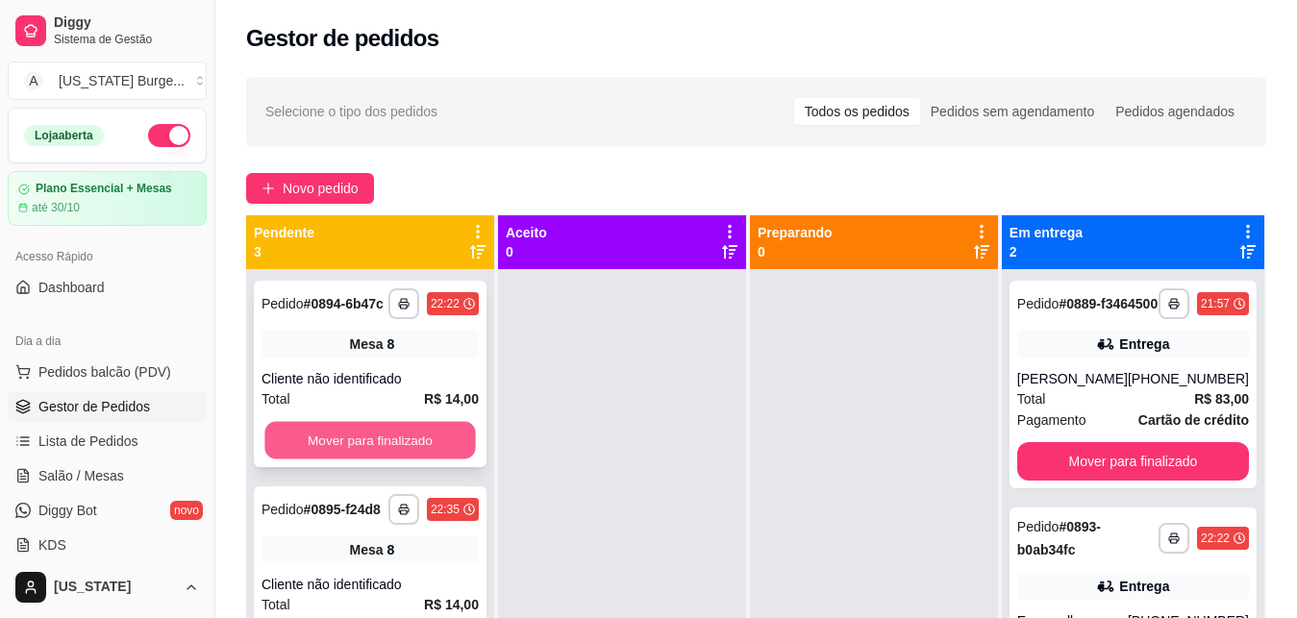
click at [406, 460] on button "Mover para finalizado" at bounding box center [369, 441] width 211 height 38
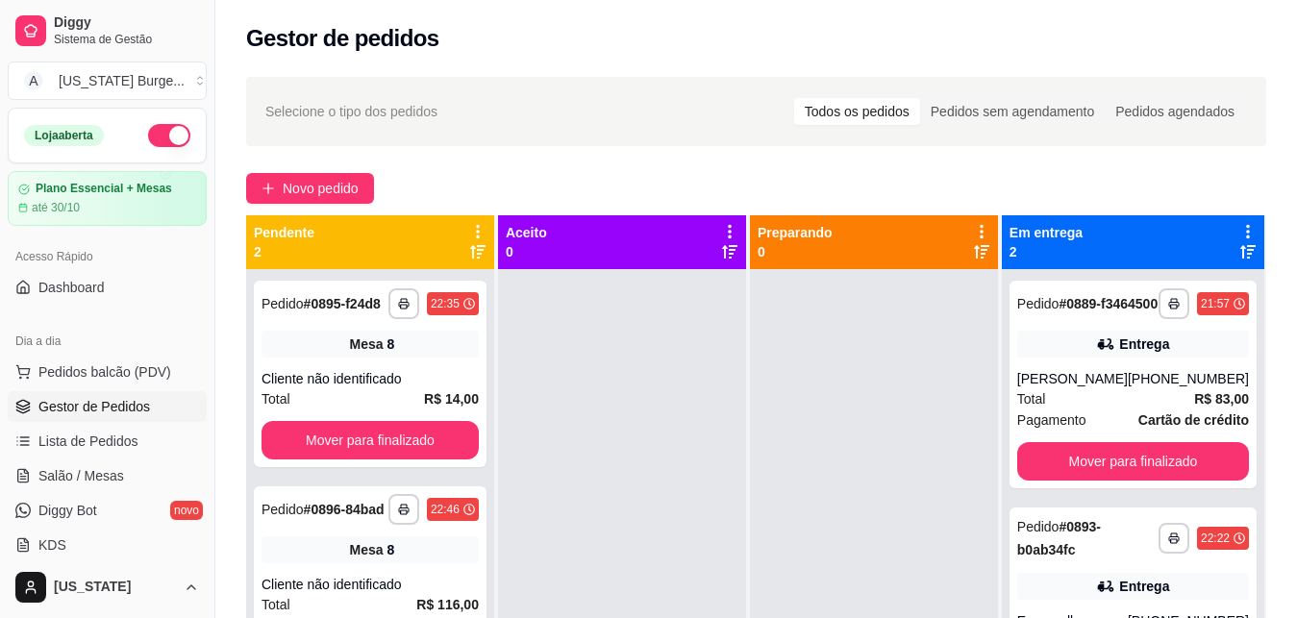
click at [406, 460] on div "**********" at bounding box center [370, 374] width 233 height 187
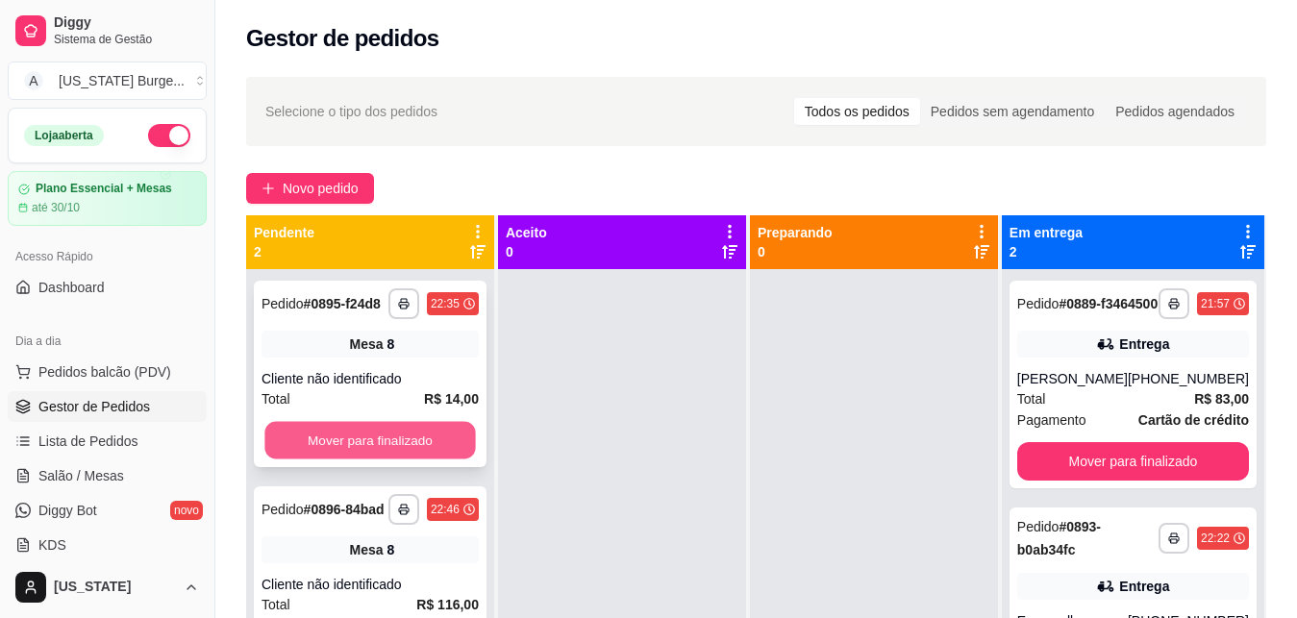
click at [351, 439] on button "Mover para finalizado" at bounding box center [369, 441] width 211 height 38
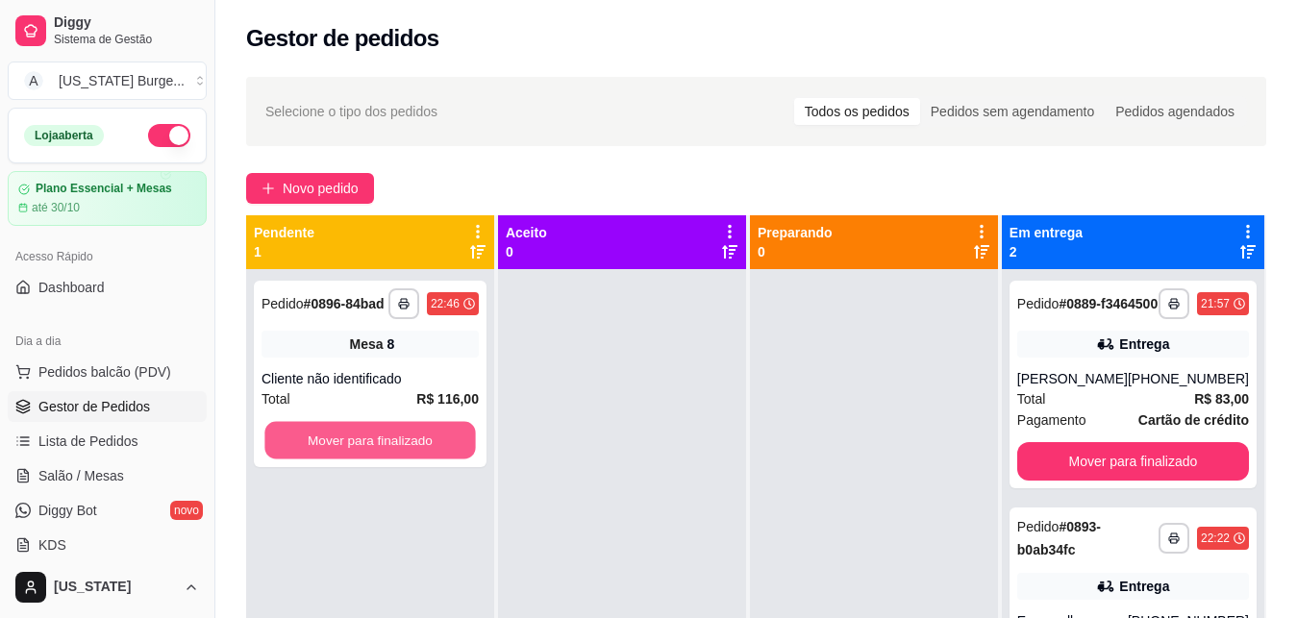
click at [351, 439] on button "Mover para finalizado" at bounding box center [369, 441] width 211 height 38
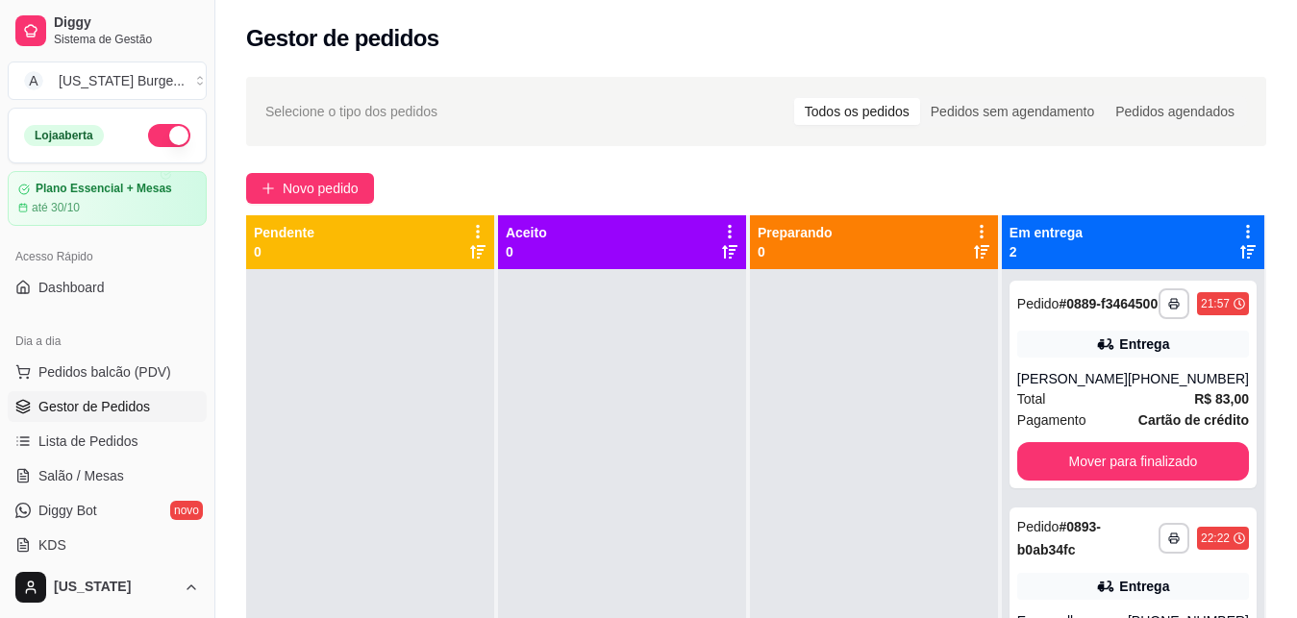
click at [148, 144] on button "button" at bounding box center [169, 135] width 42 height 23
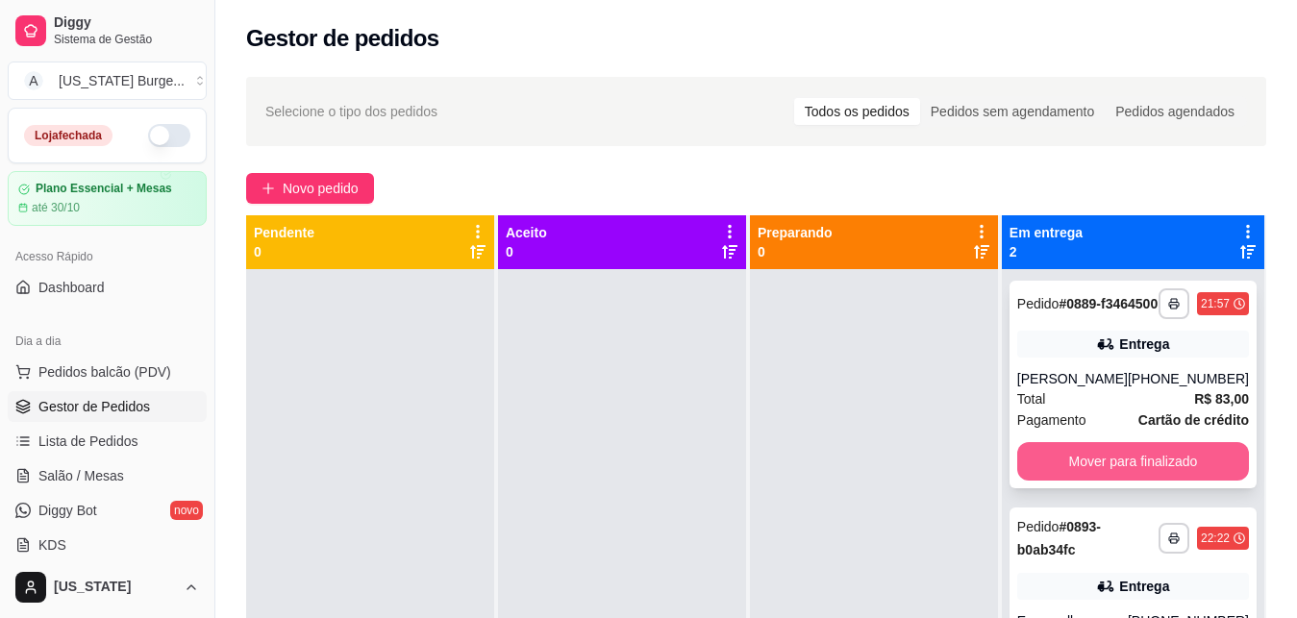
click at [1070, 463] on button "Mover para finalizado" at bounding box center [1133, 461] width 232 height 38
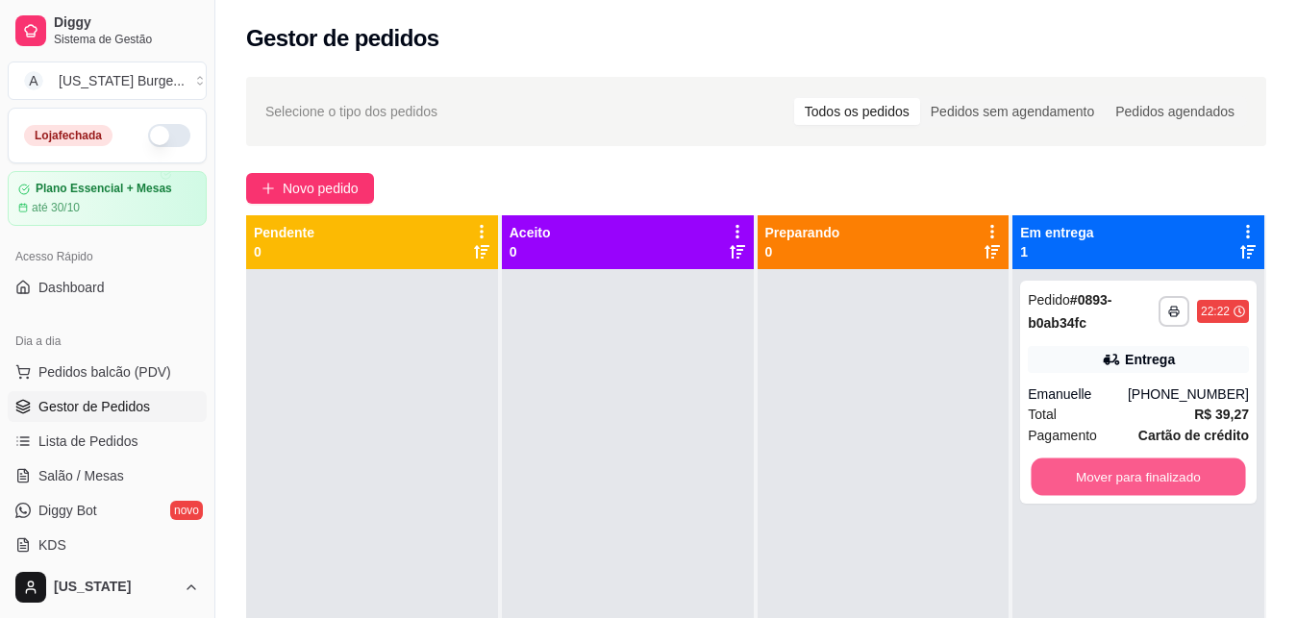
click at [1070, 463] on button "Mover para finalizado" at bounding box center [1139, 478] width 214 height 38
